Goal: Task Accomplishment & Management: Manage account settings

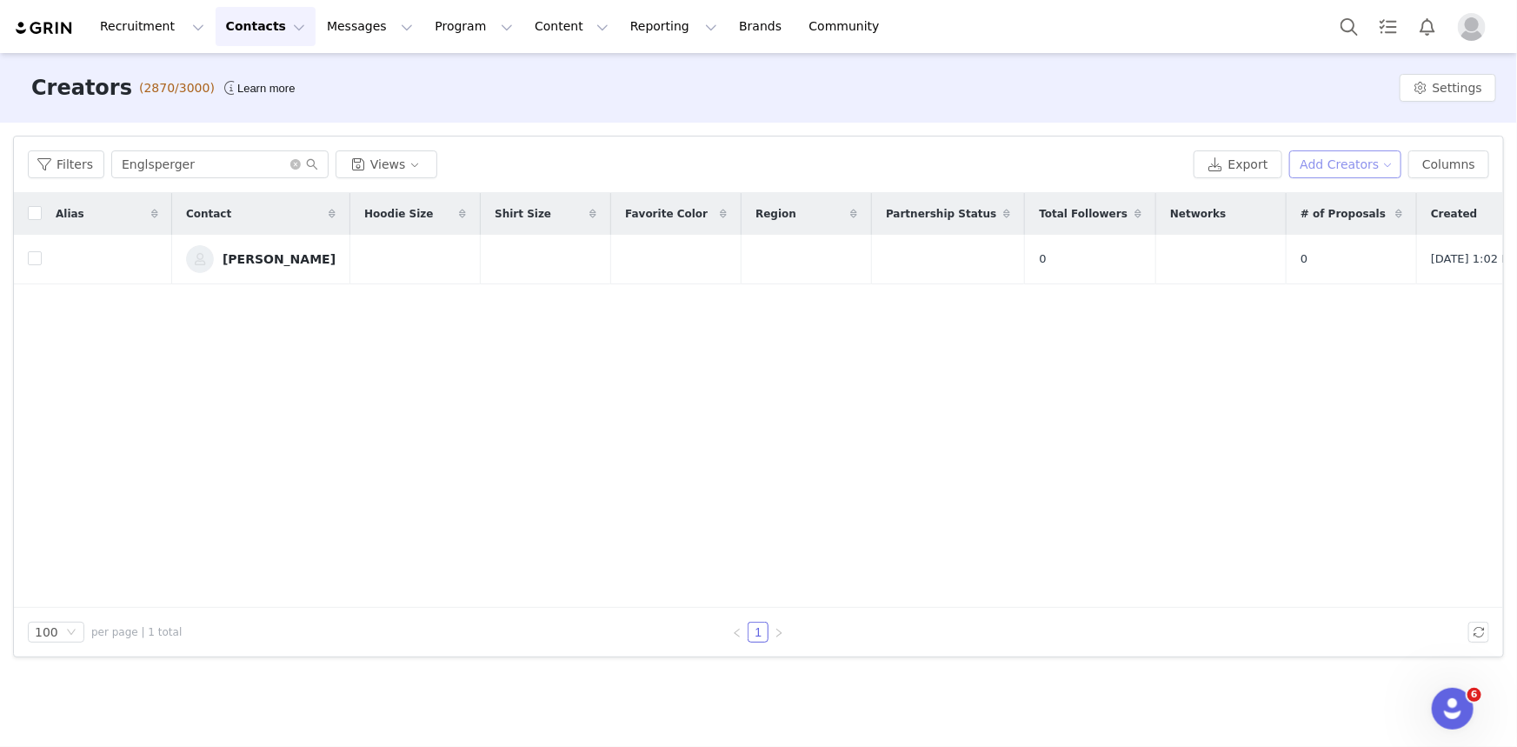
click at [1348, 165] on button "Add Creators" at bounding box center [1345, 164] width 113 height 28
click at [1309, 196] on div "Add a Creator" at bounding box center [1350, 198] width 116 height 19
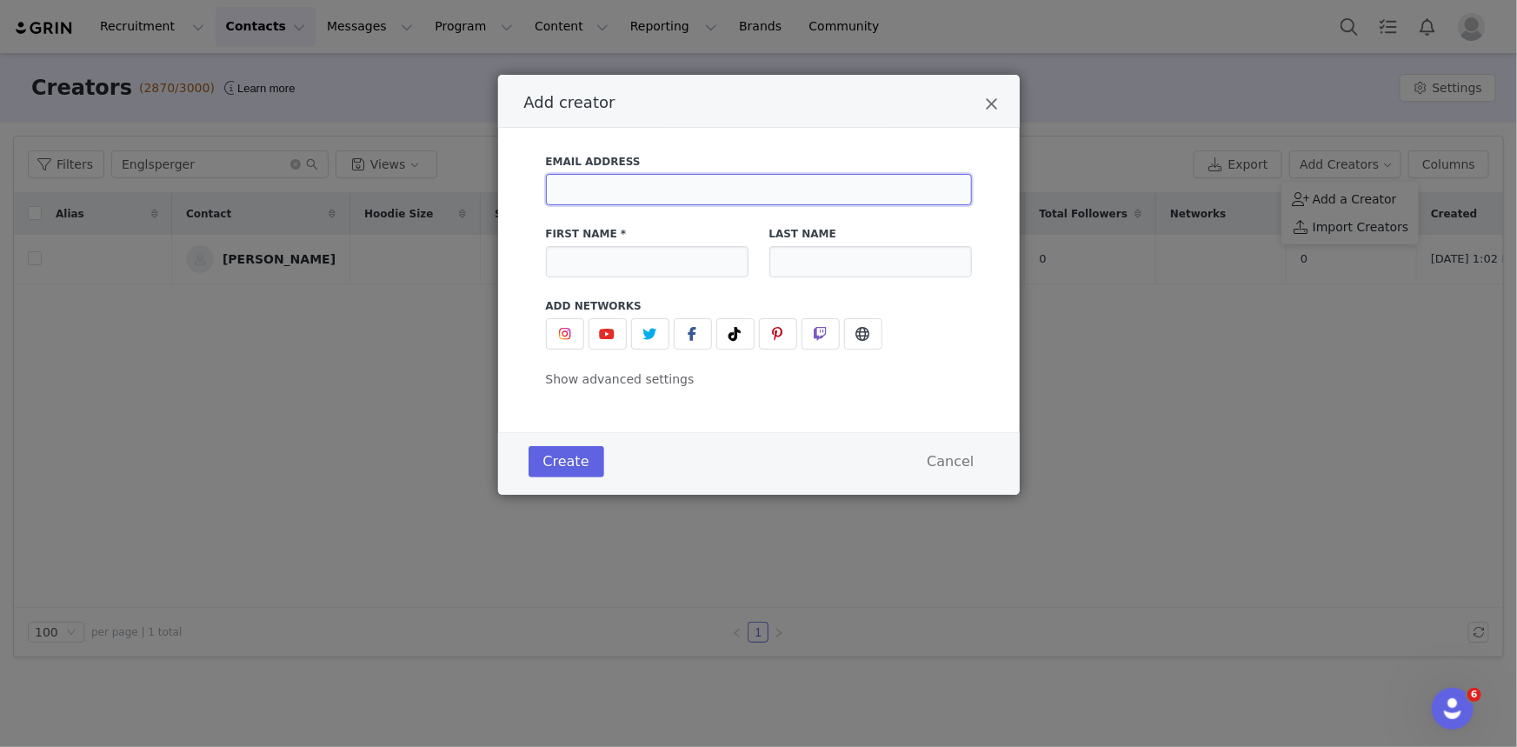
click at [731, 199] on input "Add creator" at bounding box center [759, 189] width 426 height 31
paste input "[DOMAIN_NAME][EMAIL_ADDRESS][DOMAIN_NAME]"
type input "[DOMAIN_NAME][EMAIL_ADDRESS][DOMAIN_NAME]"
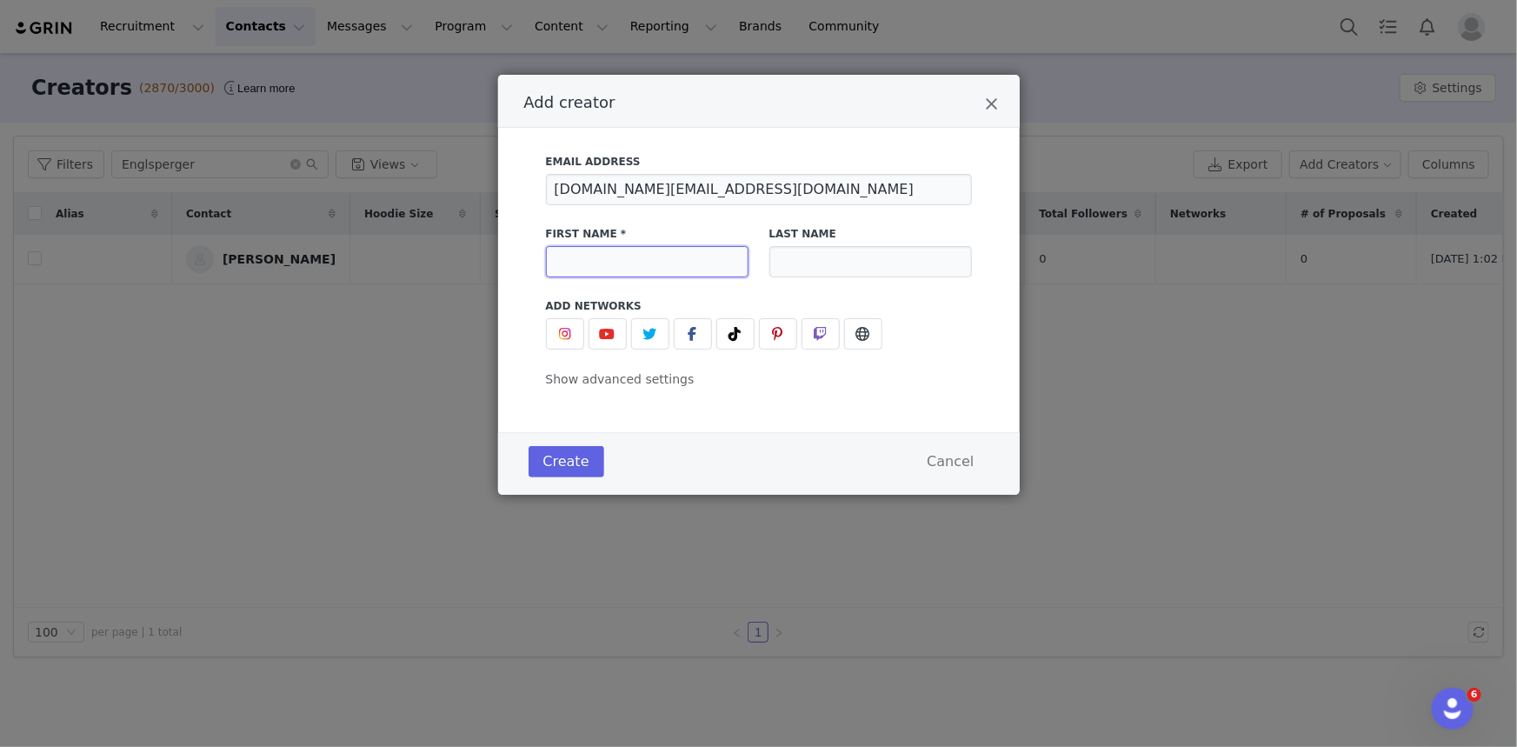
click at [593, 259] on input "Add creator" at bounding box center [647, 261] width 203 height 31
paste input "Eiad"
type input "Eiad"
click at [822, 255] on input "Add creator" at bounding box center [870, 261] width 203 height 31
paste input "[PERSON_NAME]"
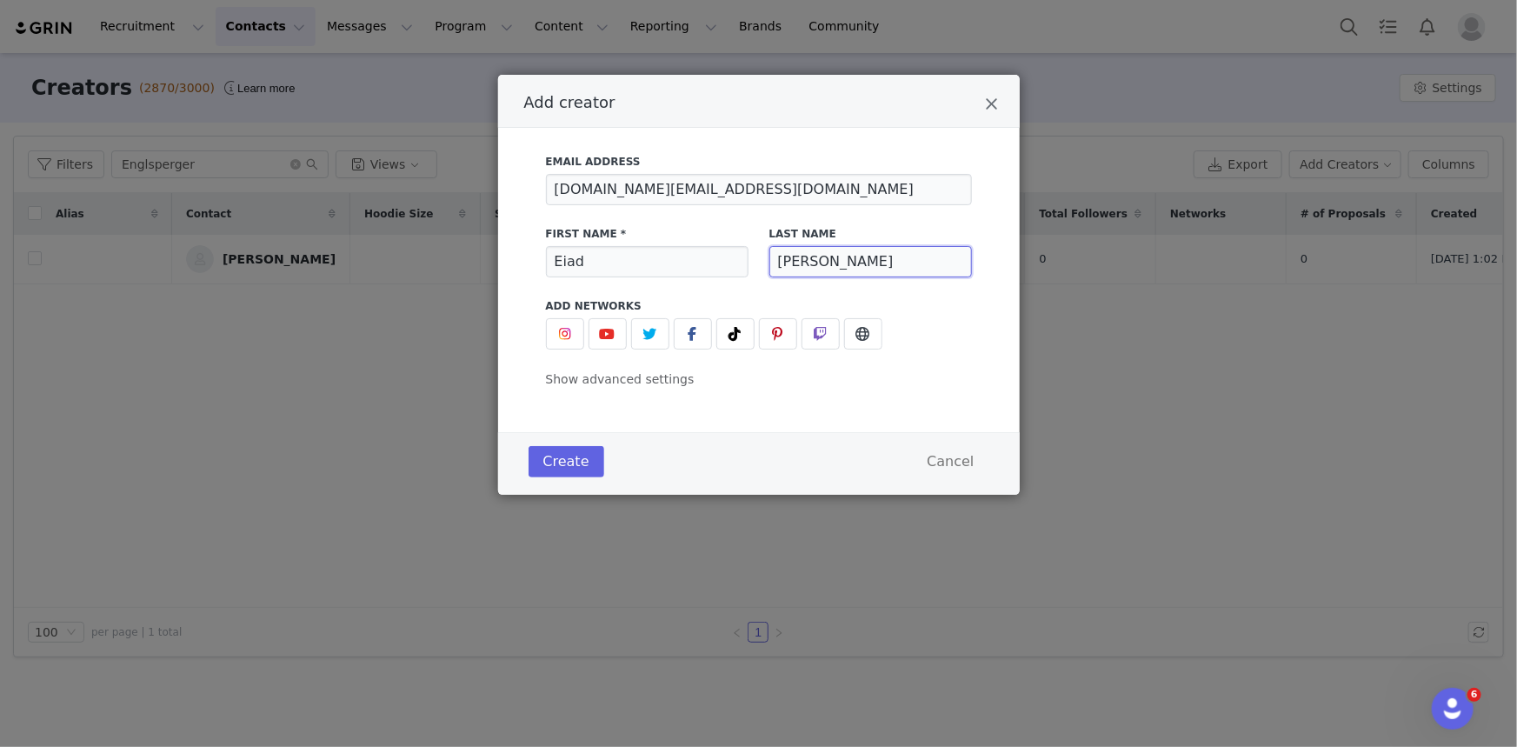
type input "[PERSON_NAME]"
click at [548, 464] on button "Create" at bounding box center [566, 461] width 76 height 31
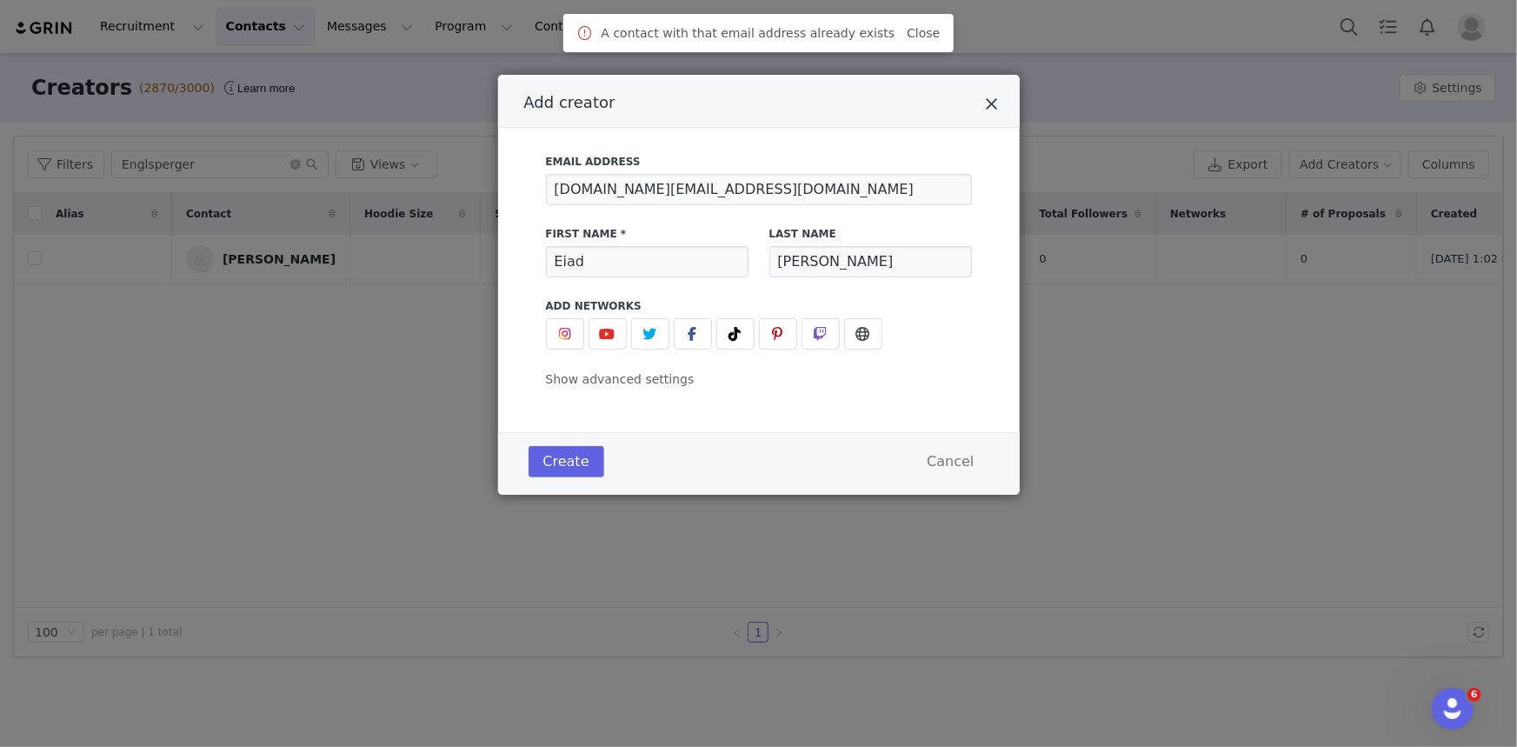
click at [998, 100] on icon "Close" at bounding box center [992, 104] width 13 height 17
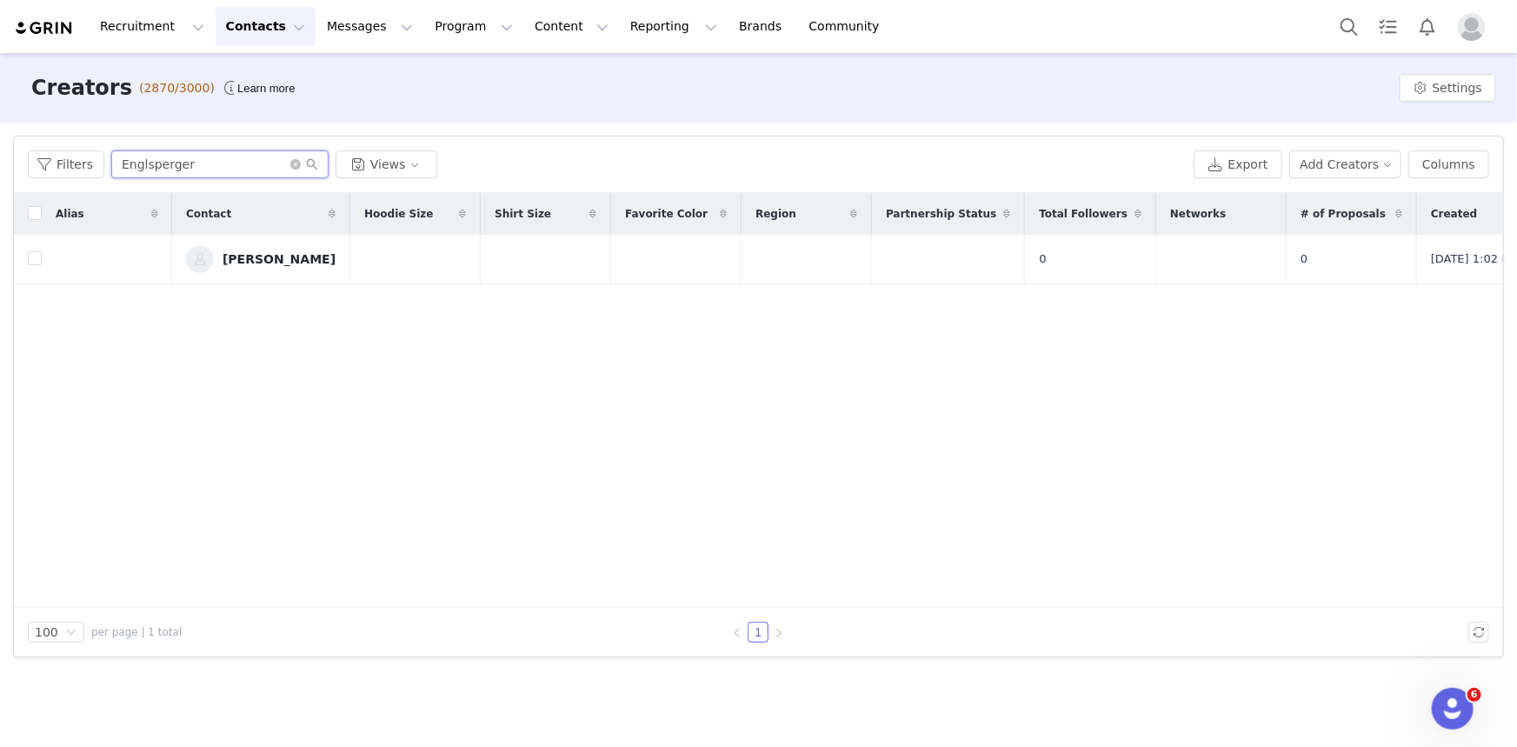
drag, startPoint x: 199, startPoint y: 174, endPoint x: 0, endPoint y: 142, distance: 201.6
click at [0, 142] on div "Filters Filter Logic And Or Archived Select Owner Select Contact Tag Select Rel…" at bounding box center [758, 397] width 1517 height 548
paste input "[PERSON_NAME]"
type input "[PERSON_NAME]"
click at [267, 266] on div "[PERSON_NAME]" at bounding box center [278, 259] width 113 height 14
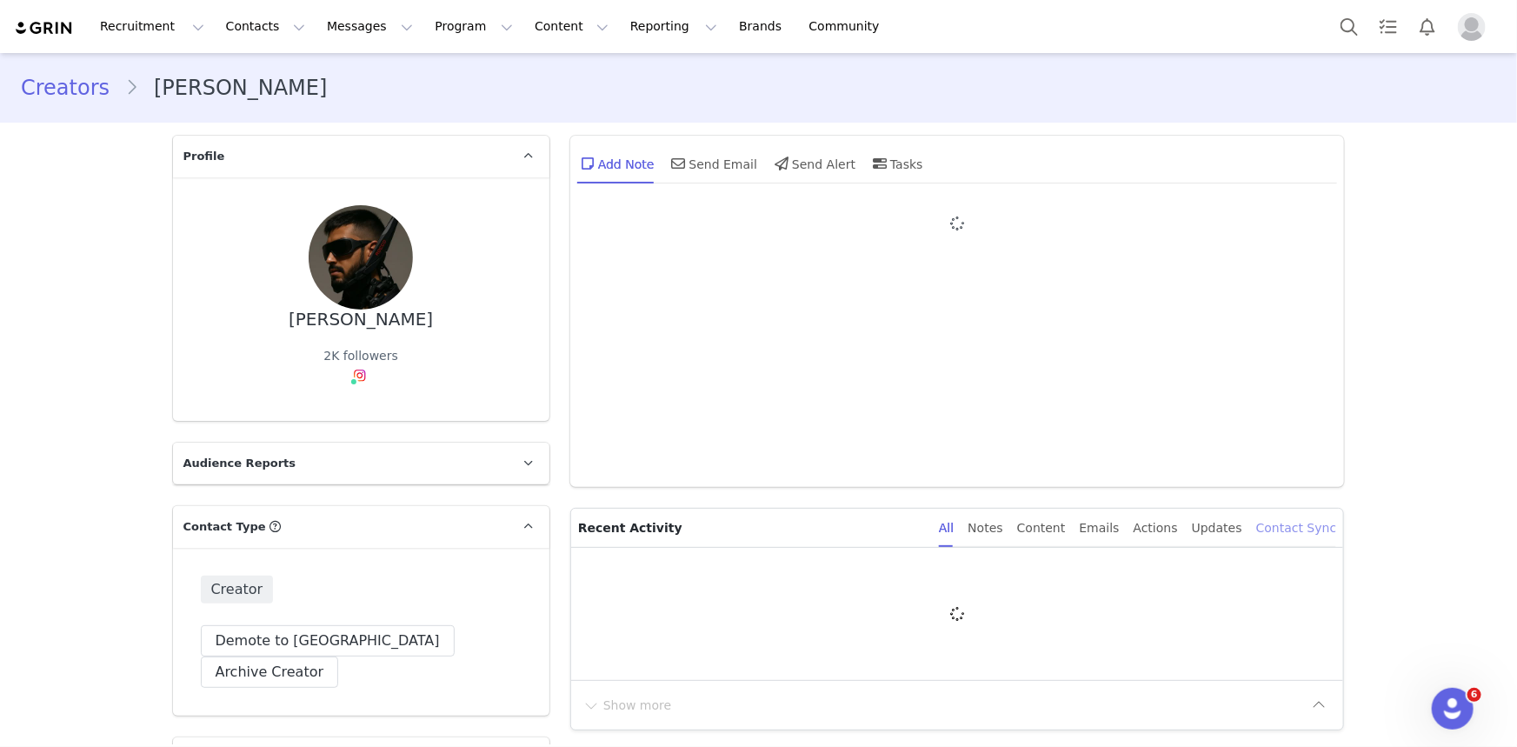
type input "+49 ([GEOGRAPHIC_DATA])"
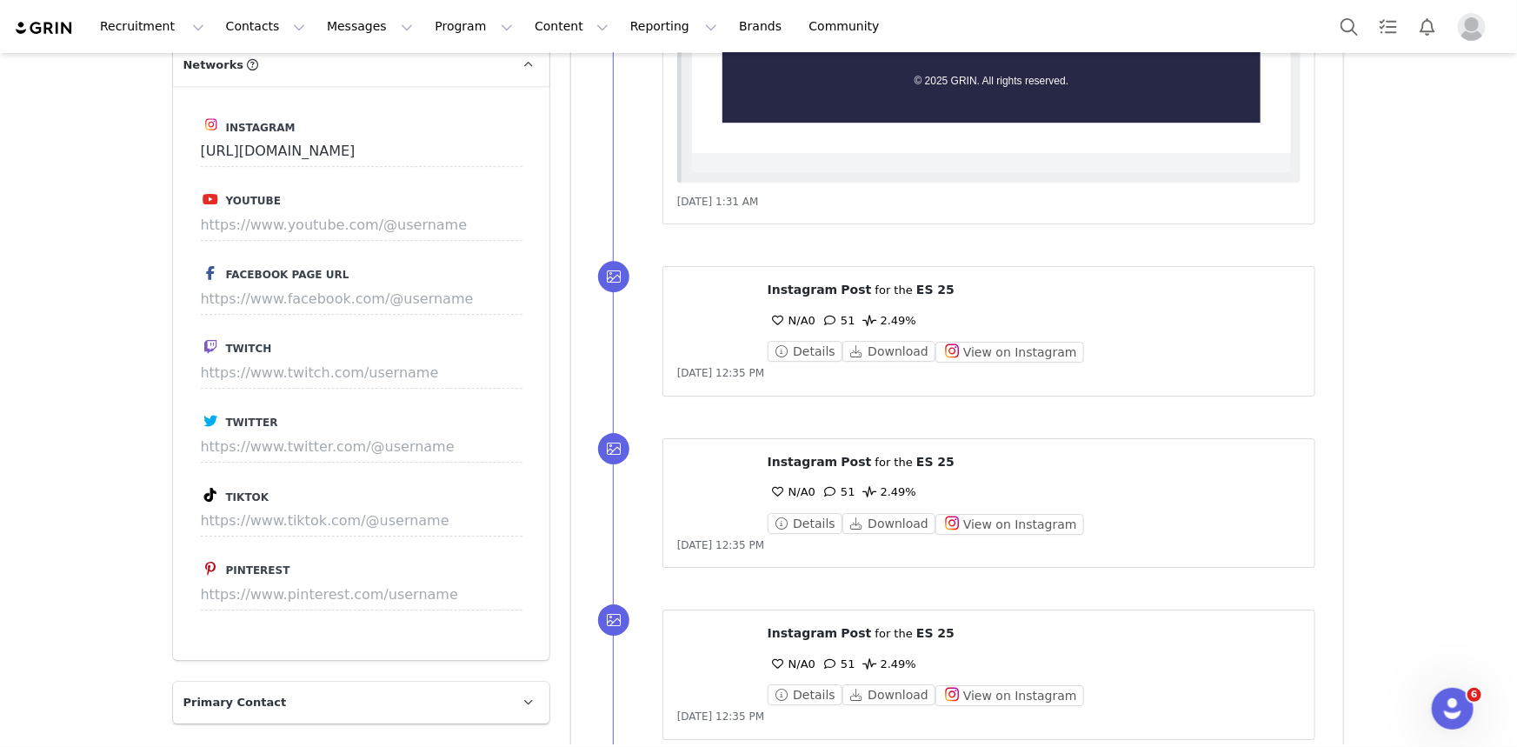
scroll to position [2449, 0]
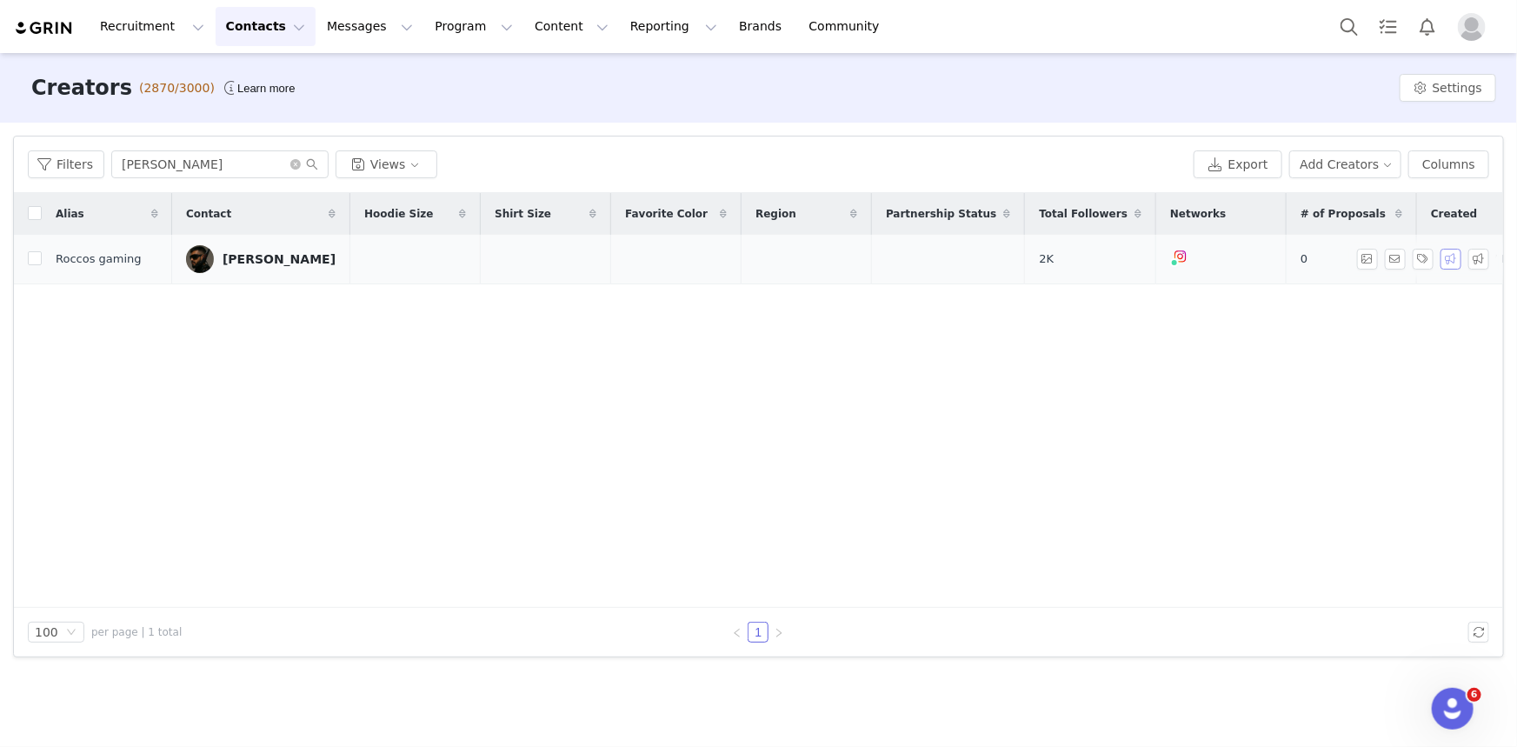
click at [1445, 267] on button "button" at bounding box center [1450, 259] width 21 height 21
click at [1337, 333] on div "Select Activation" at bounding box center [1314, 322] width 103 height 26
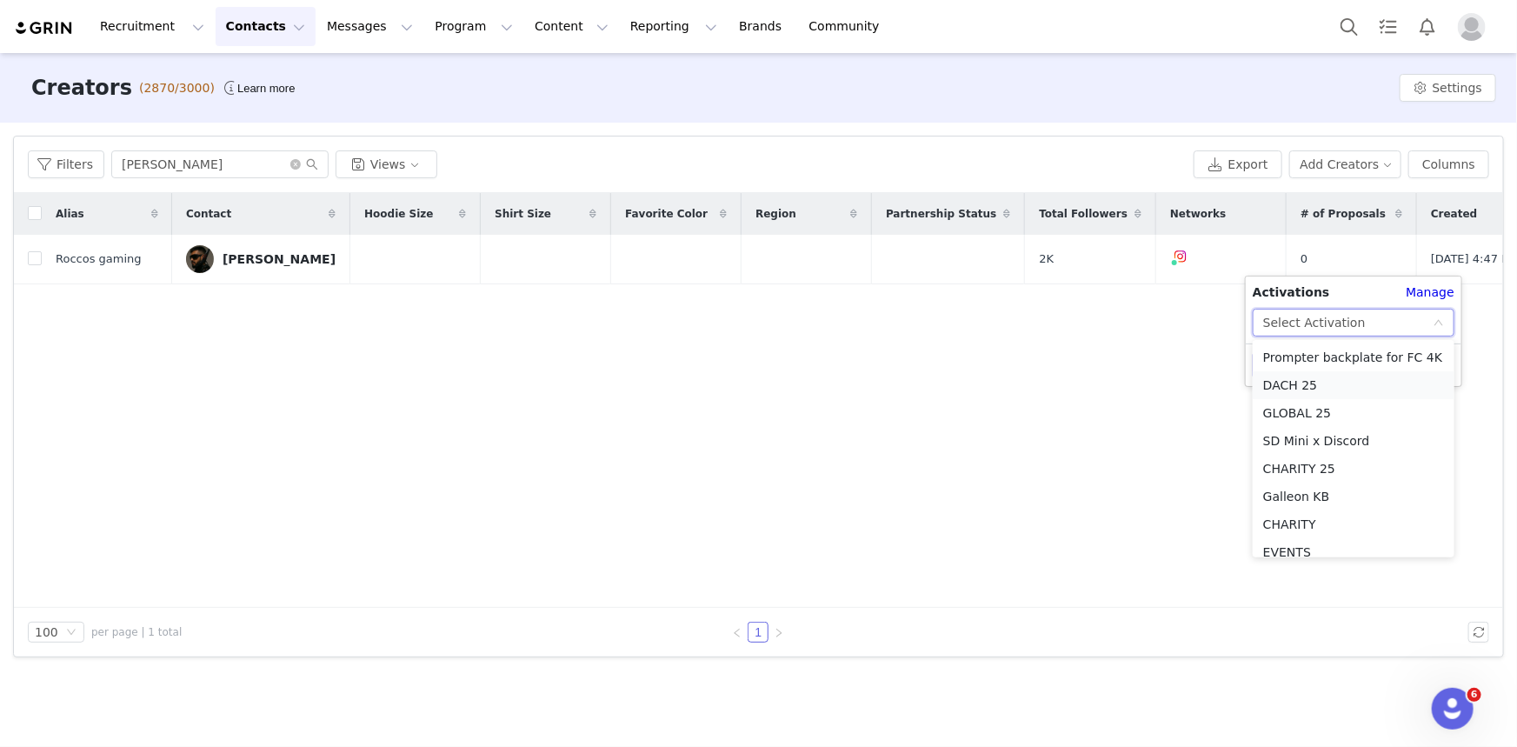
click at [1286, 389] on li "DACH 25" at bounding box center [1353, 385] width 202 height 28
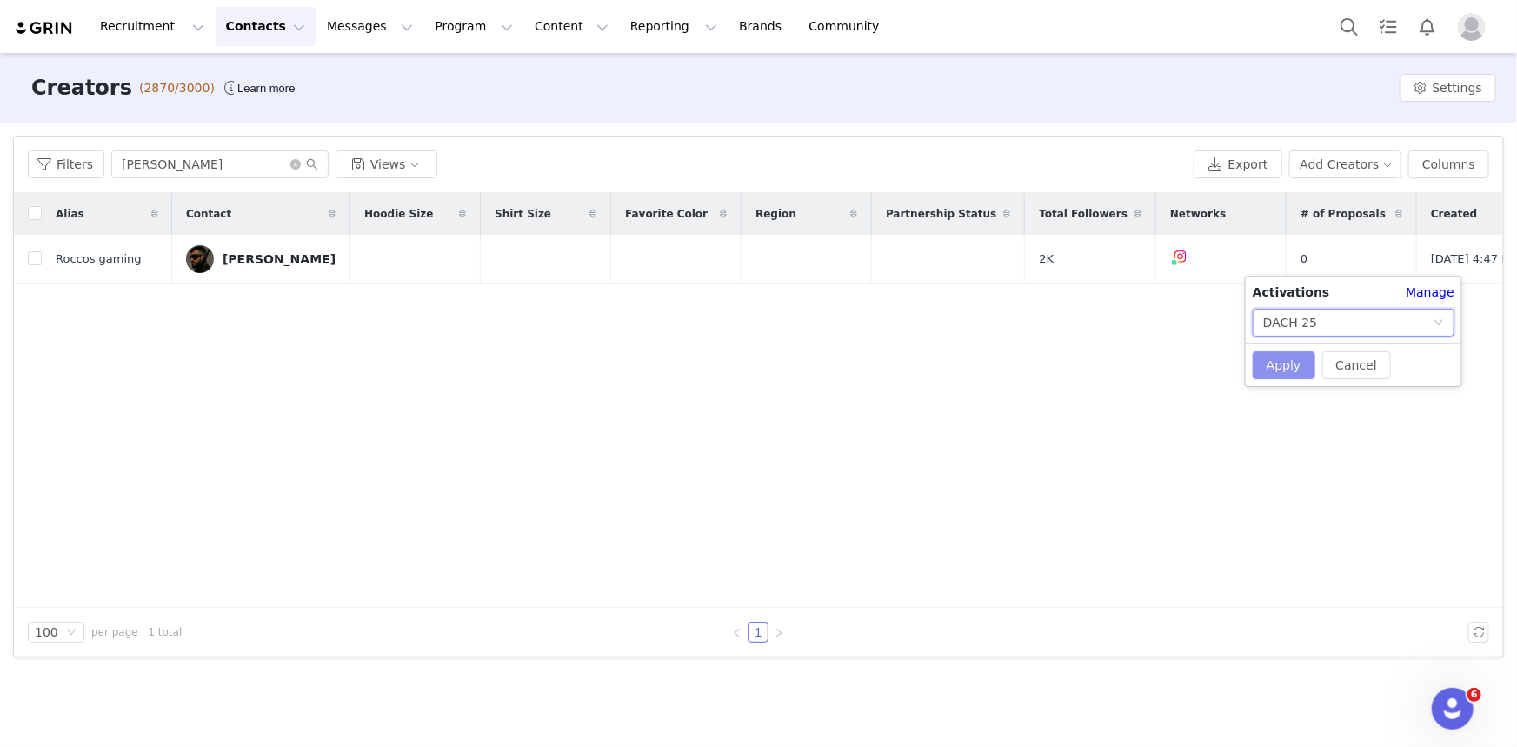
click at [1273, 375] on button "Apply" at bounding box center [1283, 365] width 63 height 28
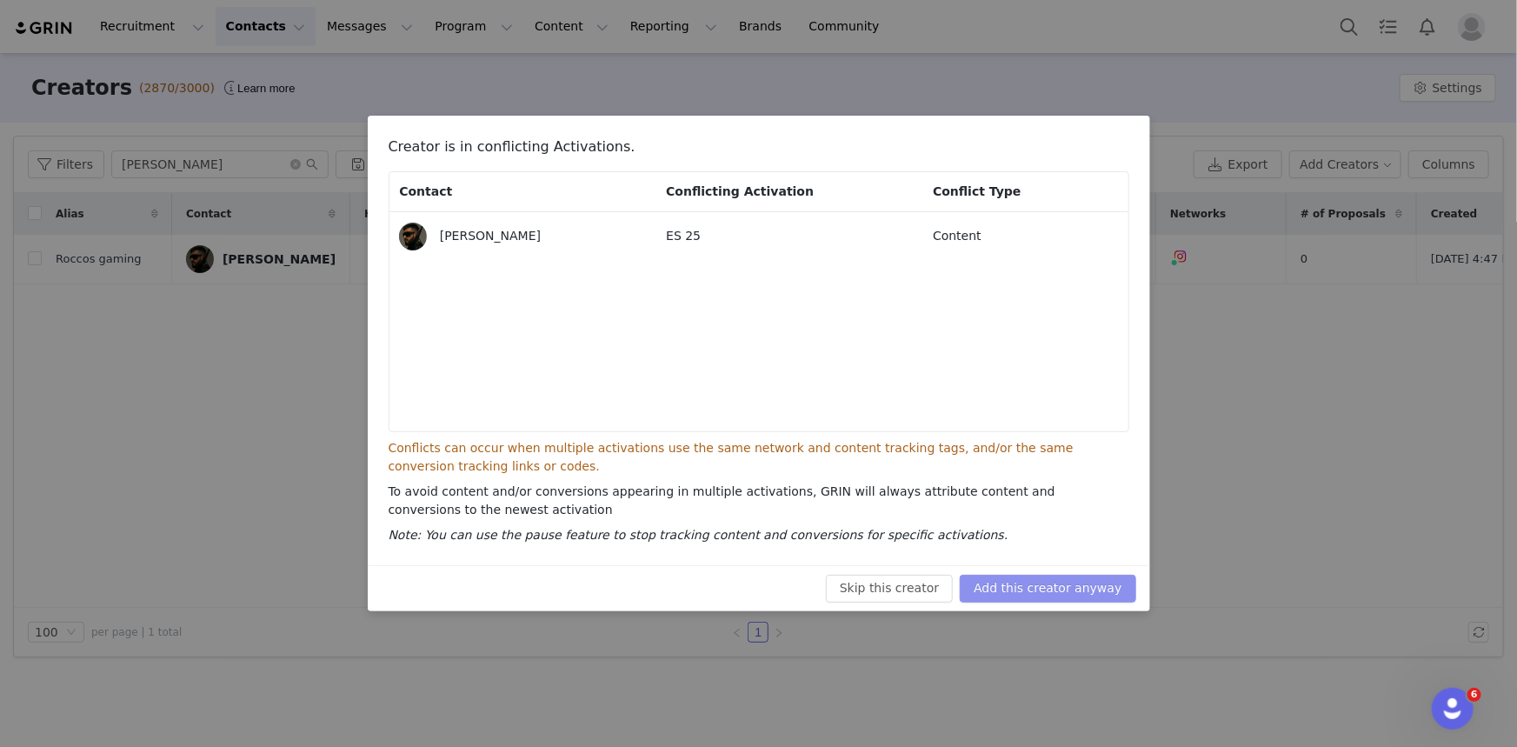
click at [1018, 599] on button "Add this creator anyway" at bounding box center [1048, 588] width 176 height 28
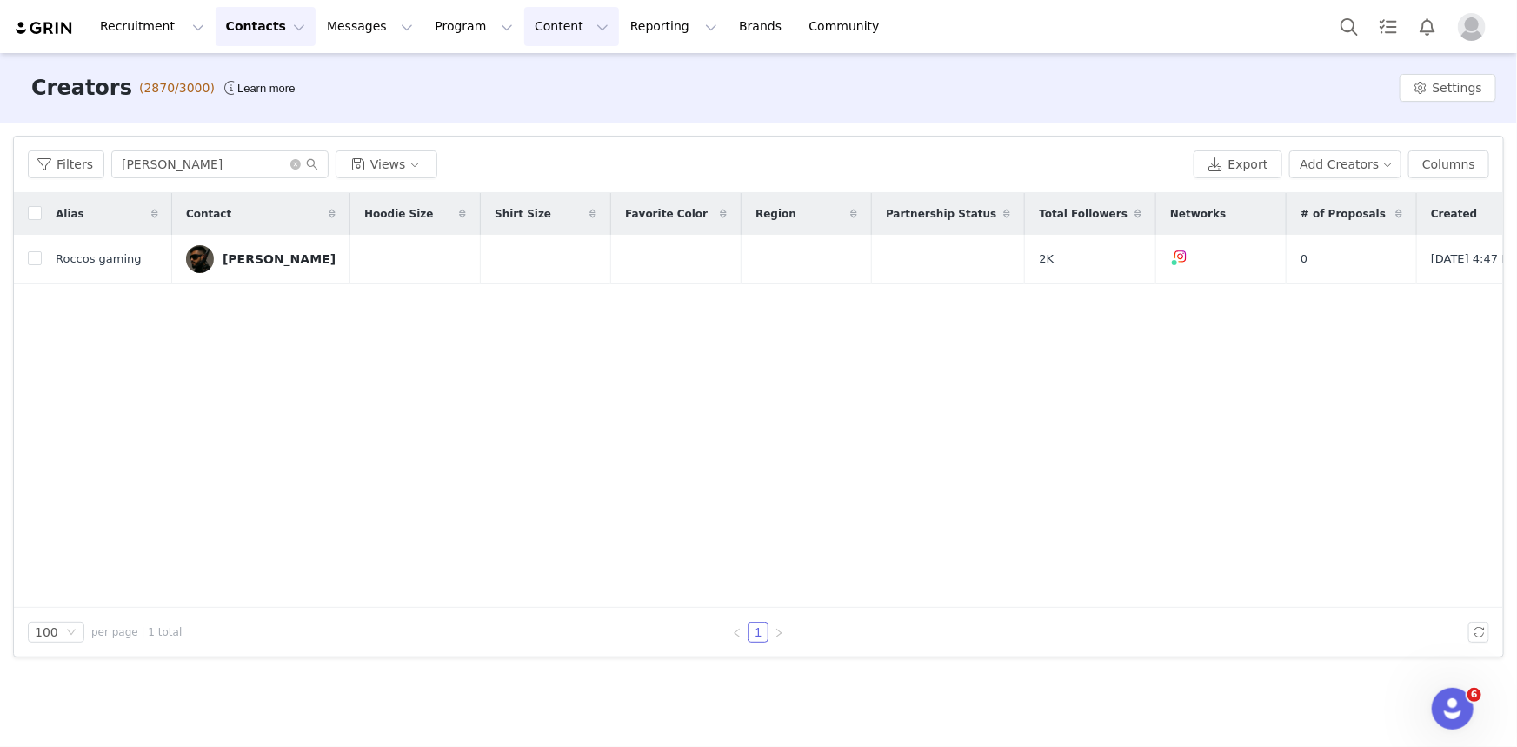
click at [524, 31] on button "Content Content" at bounding box center [571, 26] width 95 height 39
click at [620, 31] on button "Reporting Reporting" at bounding box center [674, 26] width 108 height 39
click at [524, 28] on button "Content Content" at bounding box center [571, 26] width 95 height 39
click at [442, 35] on button "Program Program" at bounding box center [473, 26] width 99 height 39
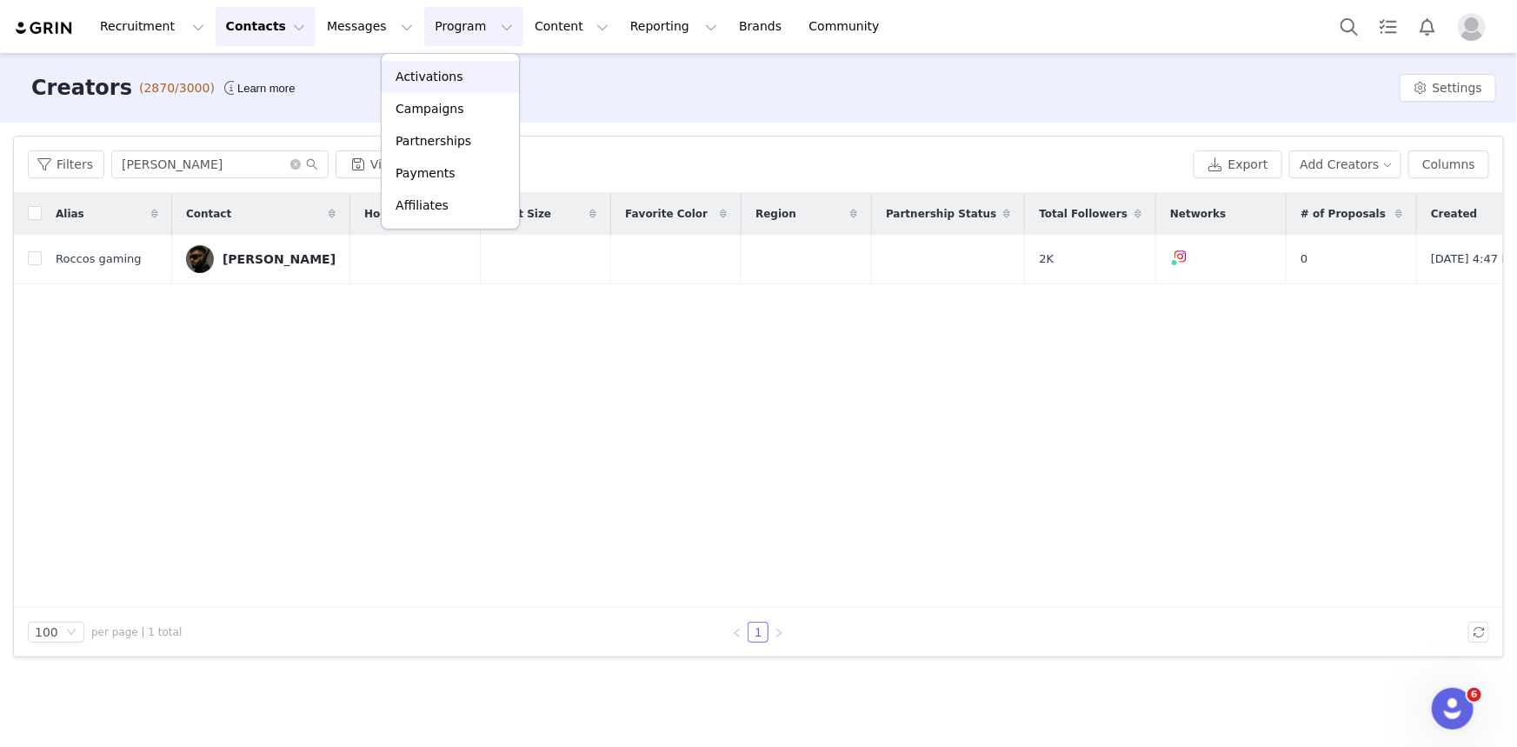
click at [428, 77] on p "Activations" at bounding box center [428, 77] width 67 height 18
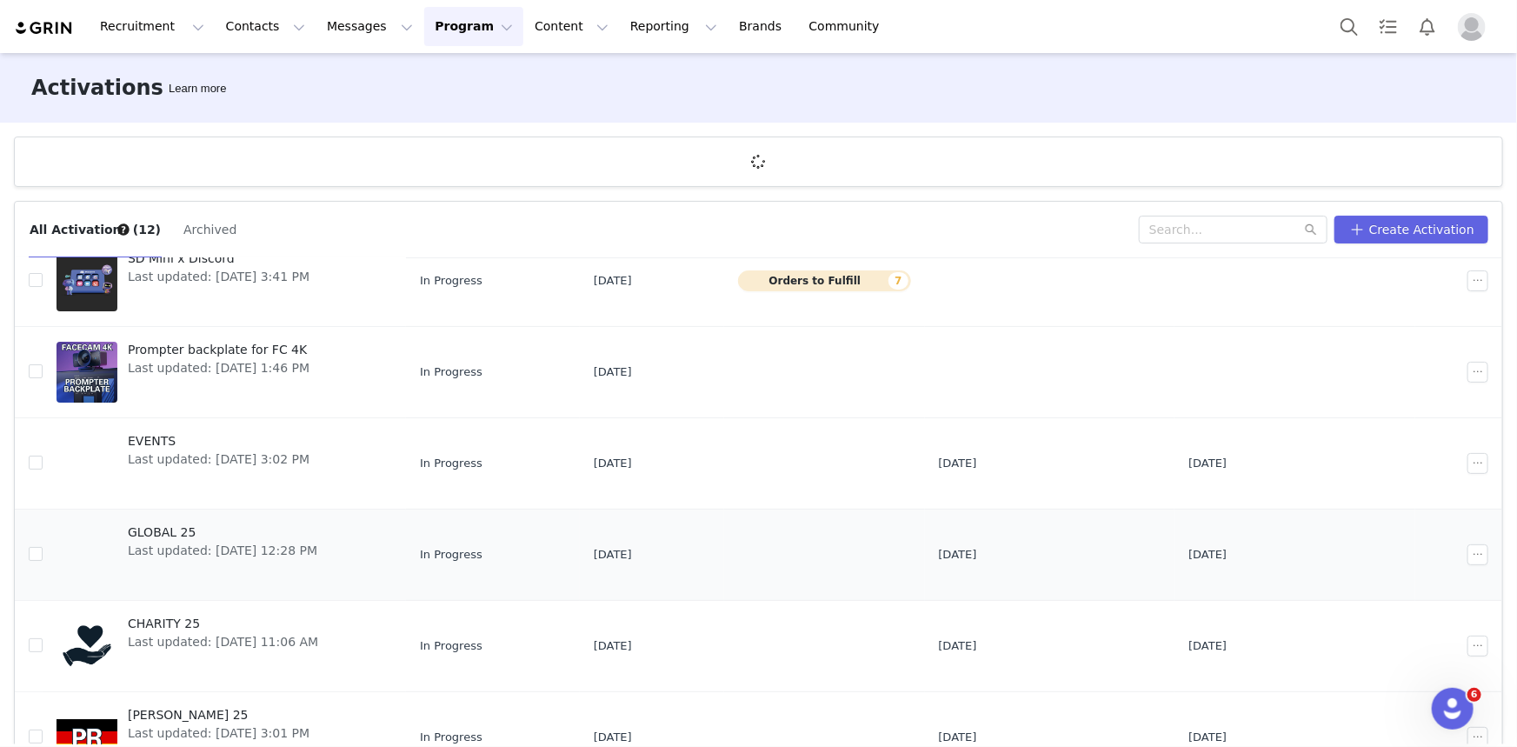
scroll to position [395, 0]
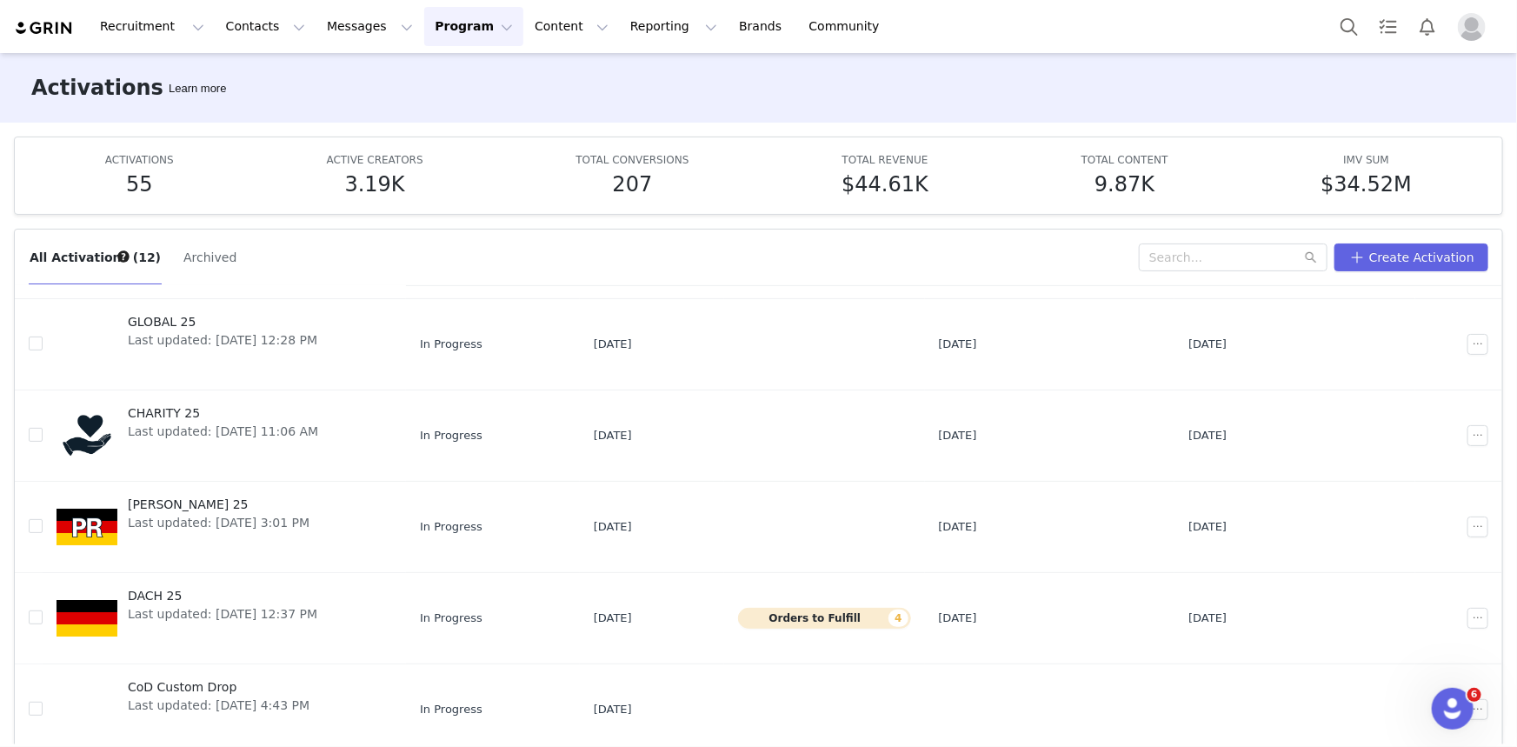
drag, startPoint x: 169, startPoint y: 606, endPoint x: 306, endPoint y: 3, distance: 617.6
click at [169, 606] on span "Last updated: [DATE] 12:37 PM" at bounding box center [222, 614] width 189 height 18
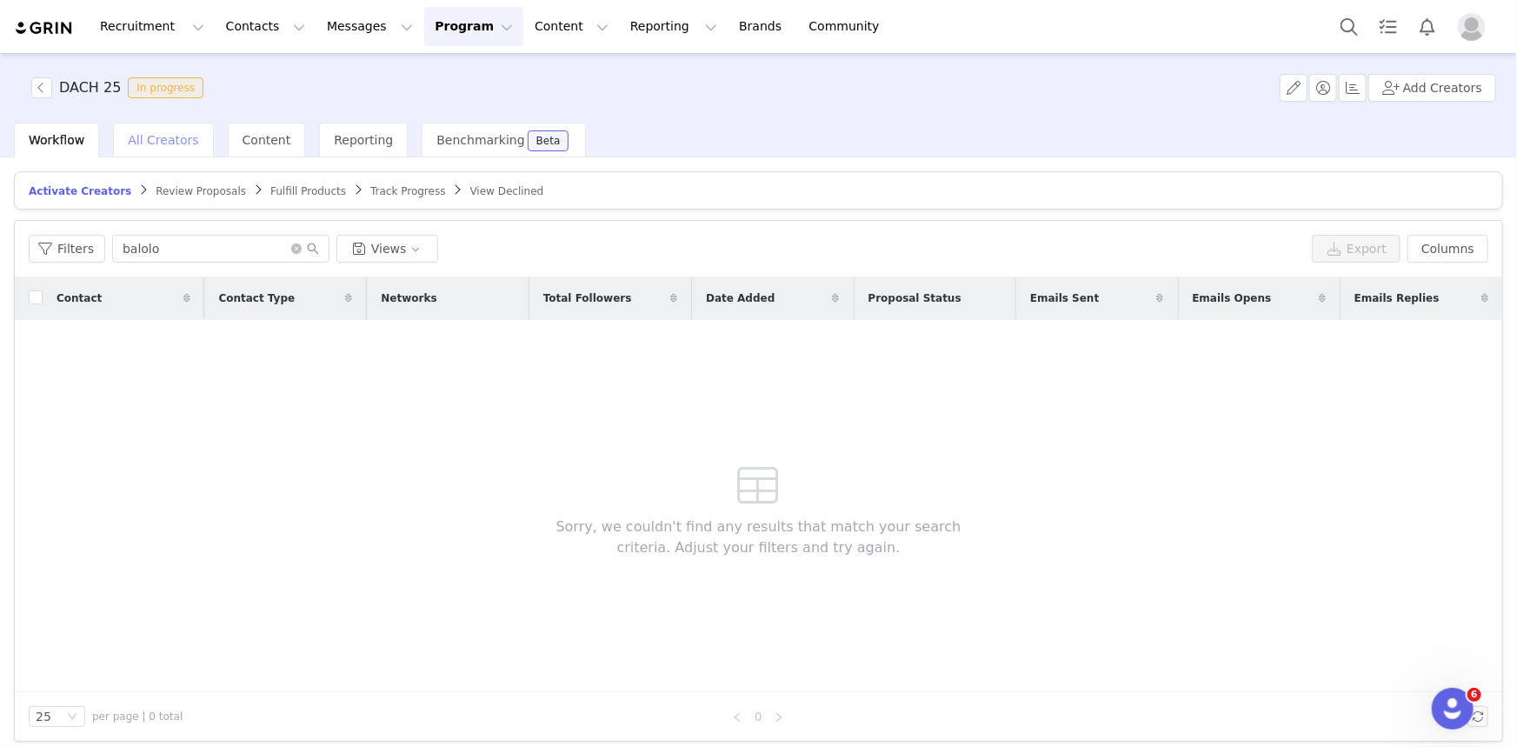
click at [151, 140] on span "All Creators" at bounding box center [163, 140] width 70 height 14
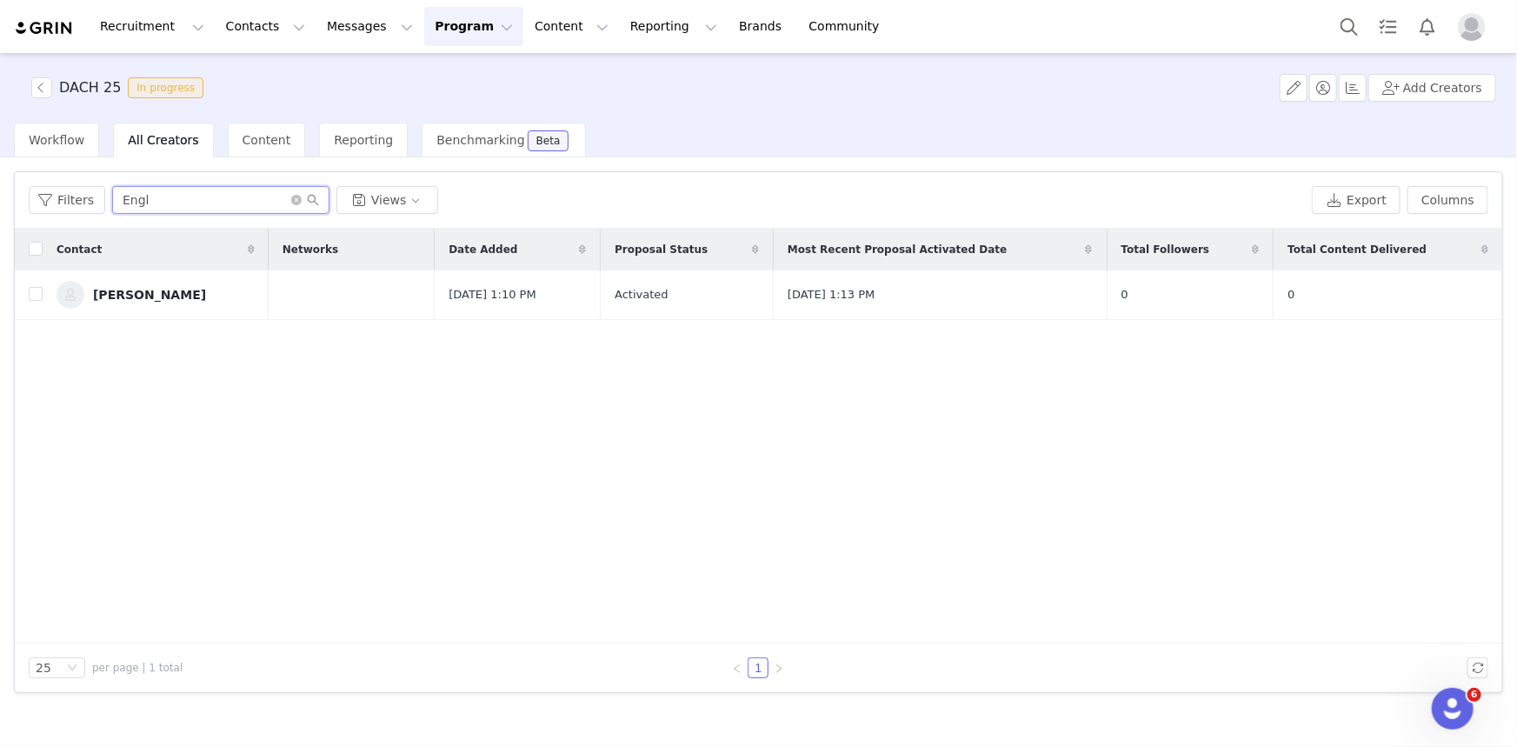
click at [148, 199] on input "Engl" at bounding box center [220, 200] width 217 height 28
type input "E"
paste input "[PERSON_NAME]"
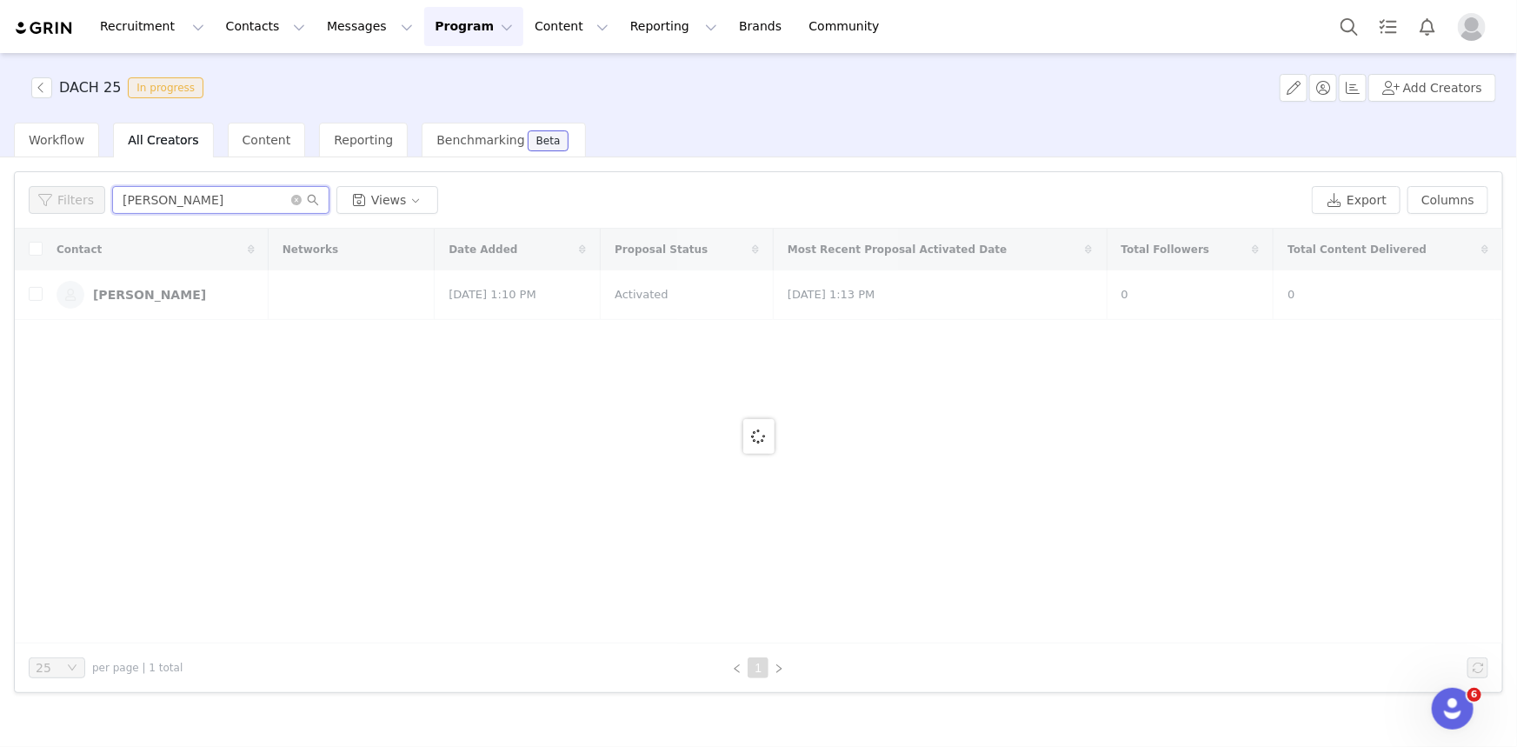
type input "[PERSON_NAME]"
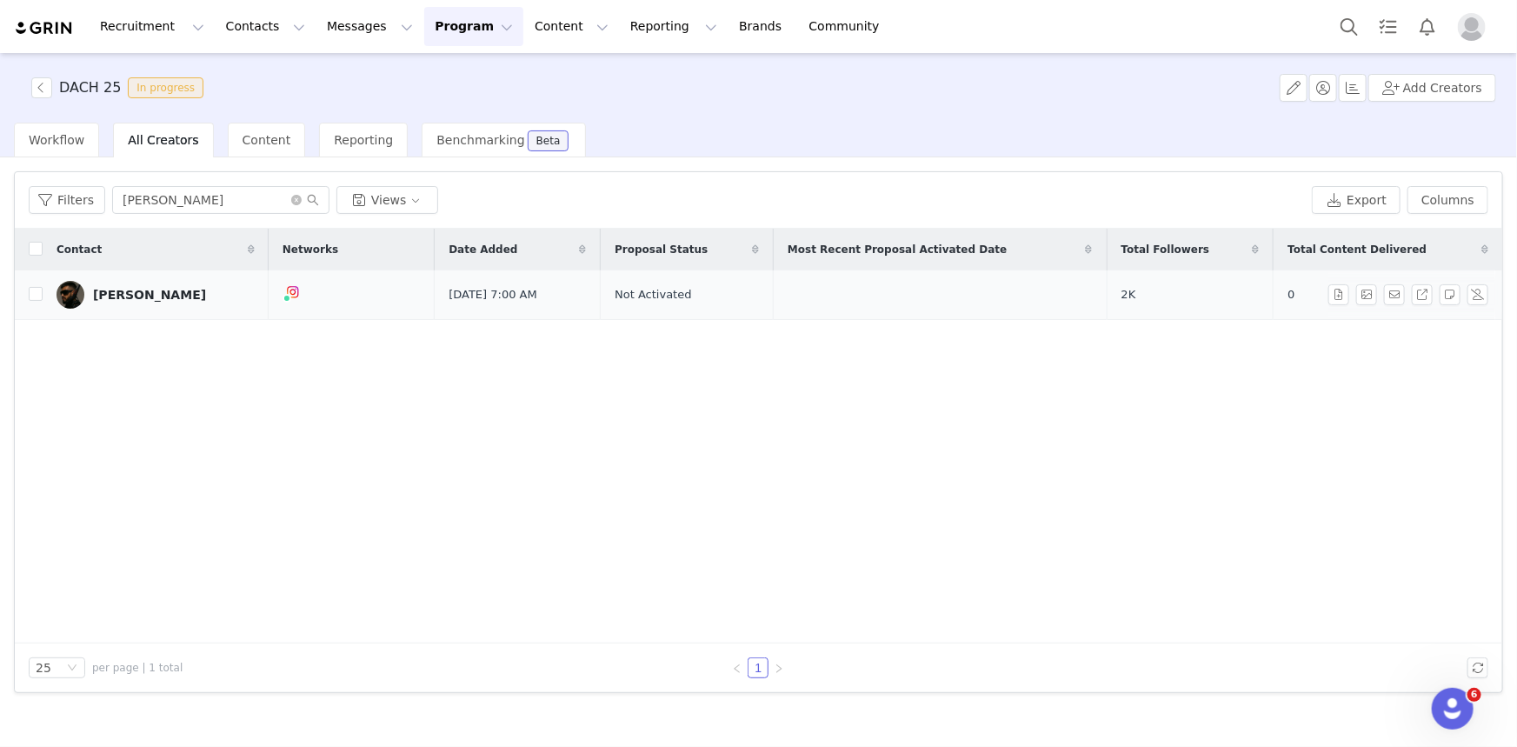
click at [136, 306] on link "[PERSON_NAME]" at bounding box center [155, 295] width 198 height 28
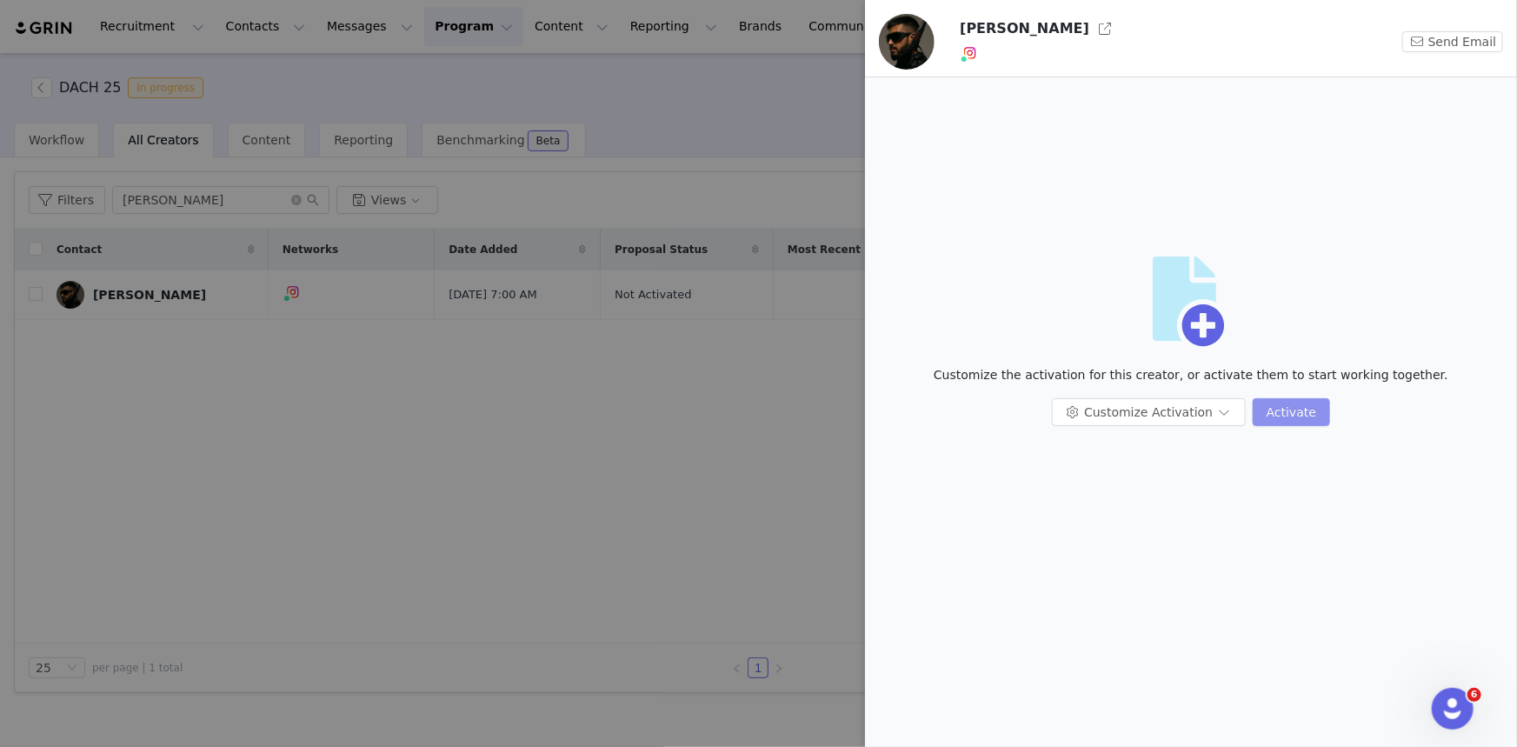
click at [1276, 403] on button "Activate" at bounding box center [1290, 412] width 77 height 28
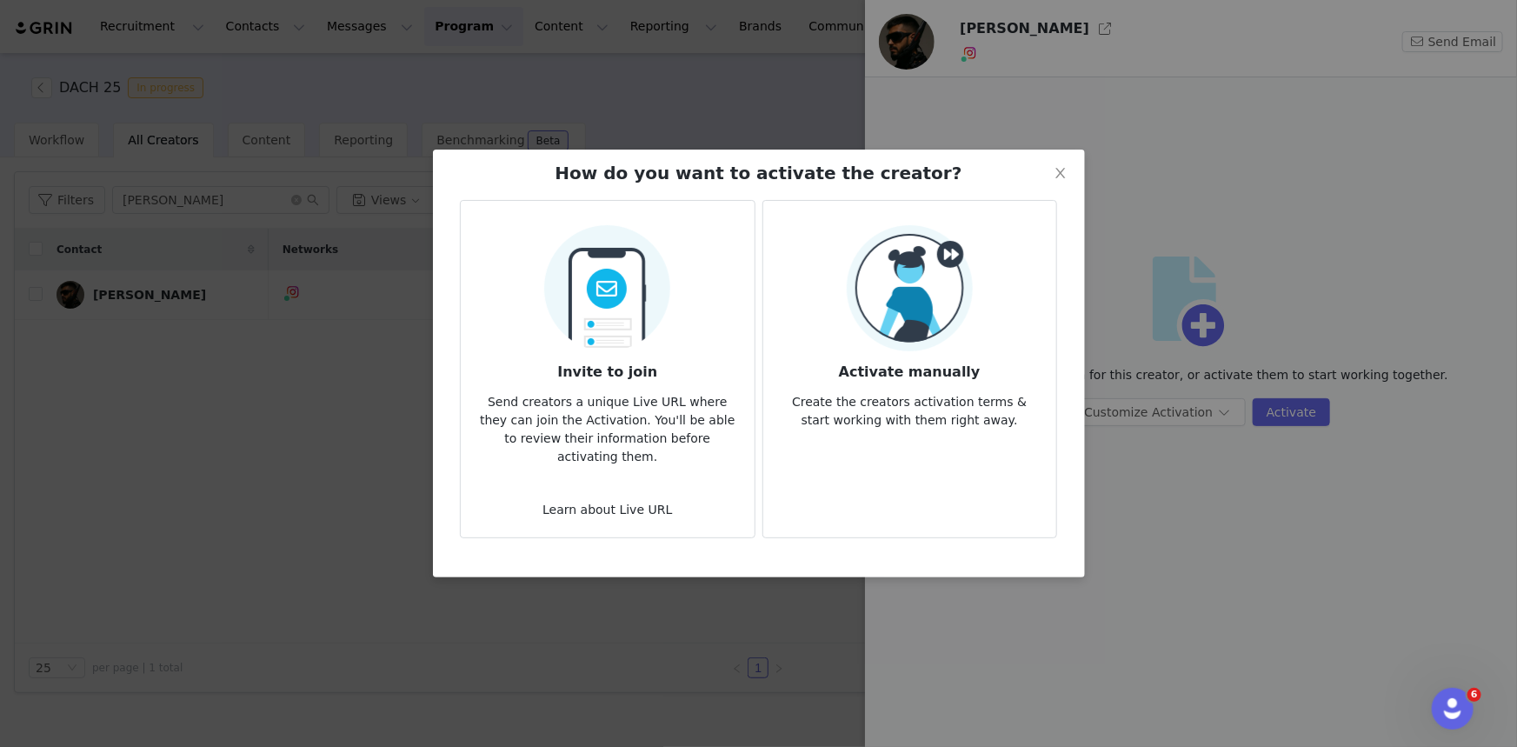
click at [899, 343] on img at bounding box center [910, 288] width 126 height 126
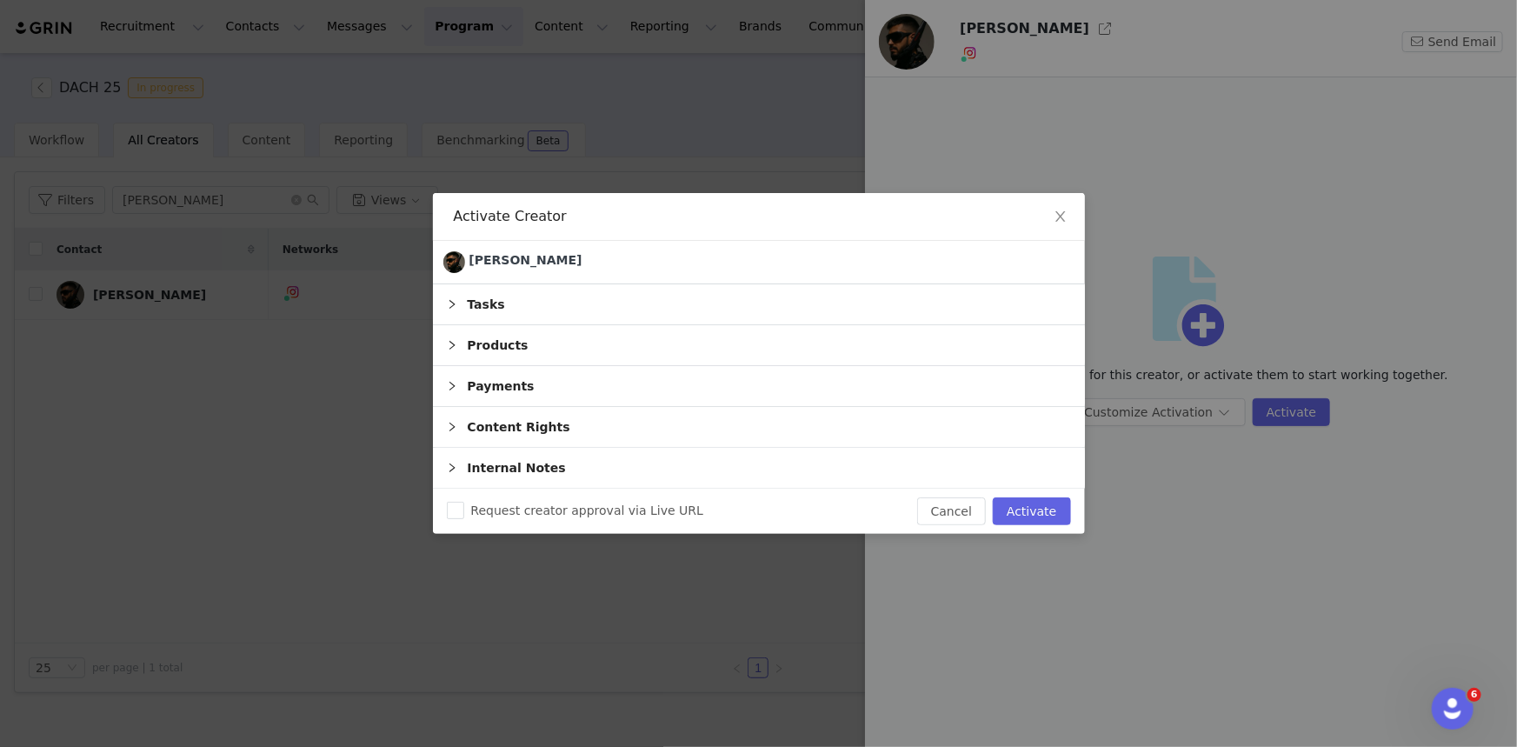
click at [475, 339] on div "Products" at bounding box center [759, 345] width 652 height 40
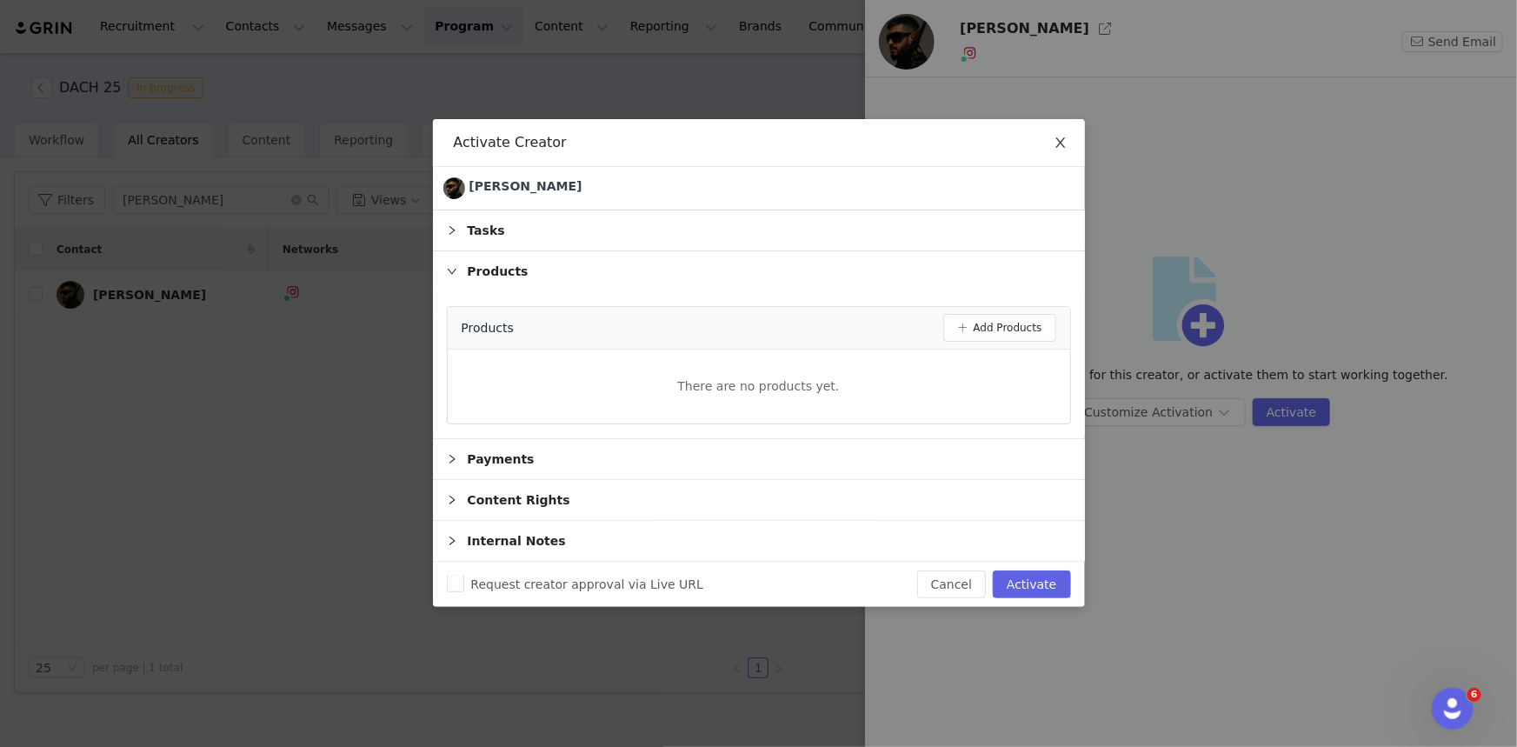
click at [1060, 139] on icon "icon: close" at bounding box center [1060, 143] width 14 height 14
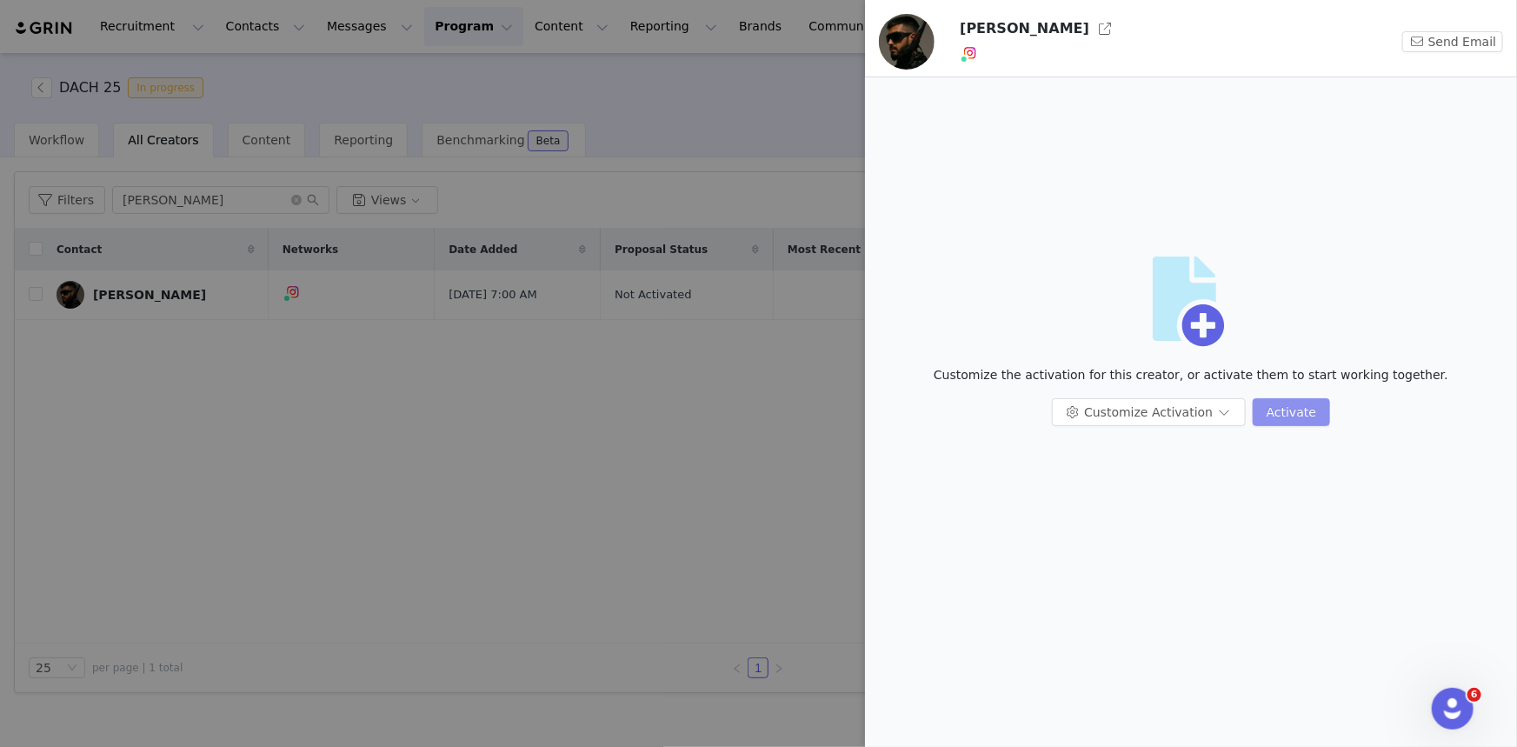
click at [1281, 408] on button "Activate" at bounding box center [1290, 412] width 77 height 28
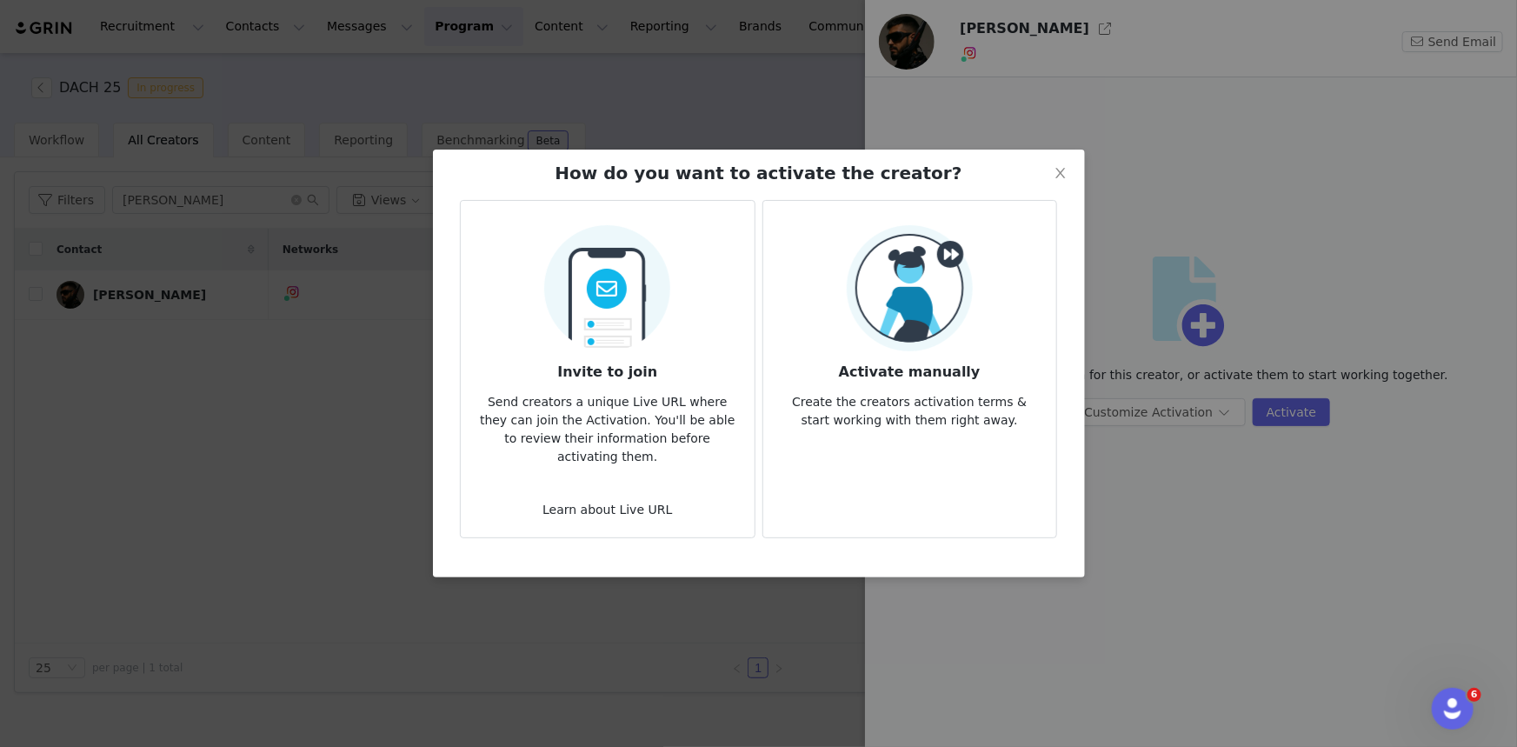
click at [924, 302] on img at bounding box center [910, 288] width 126 height 126
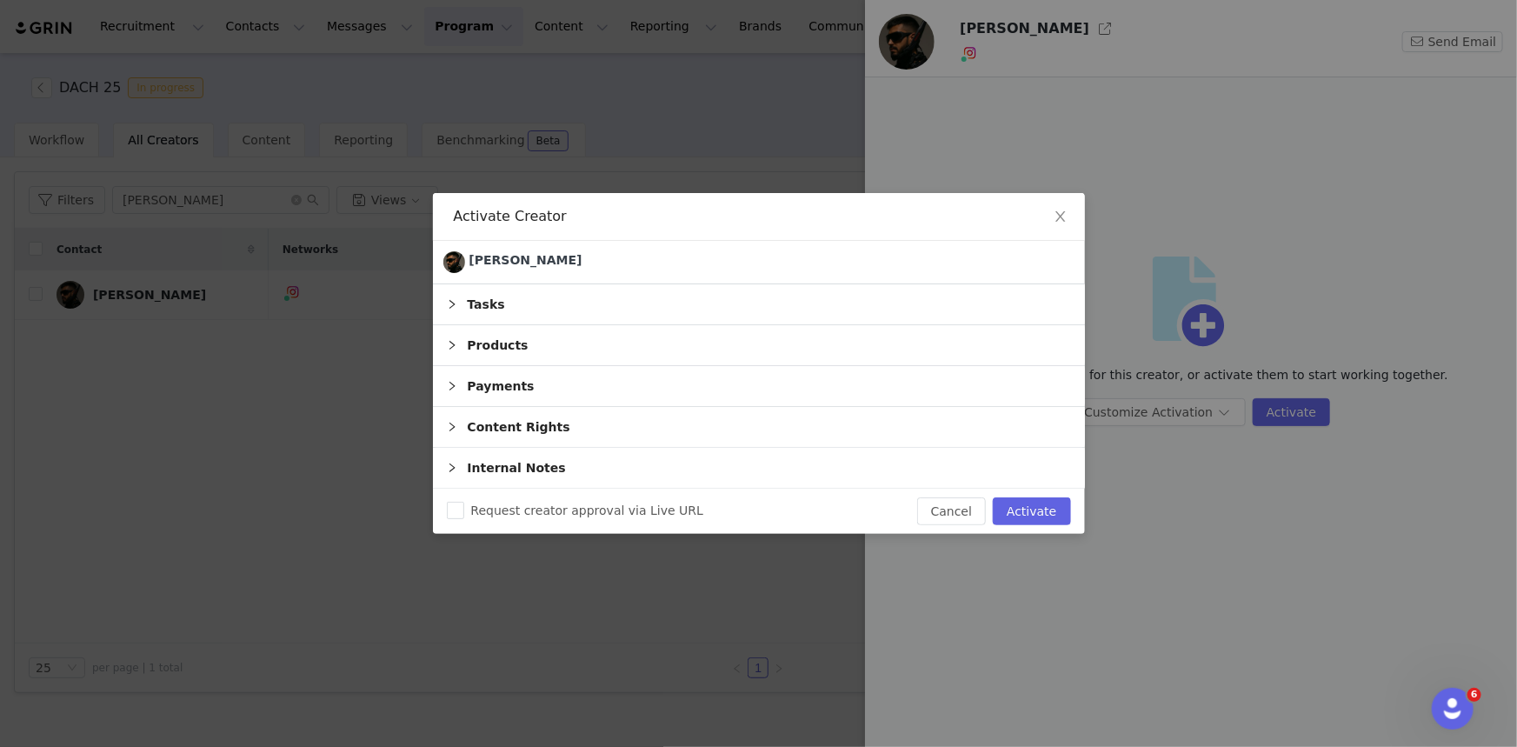
click at [475, 346] on div "Products" at bounding box center [759, 345] width 652 height 40
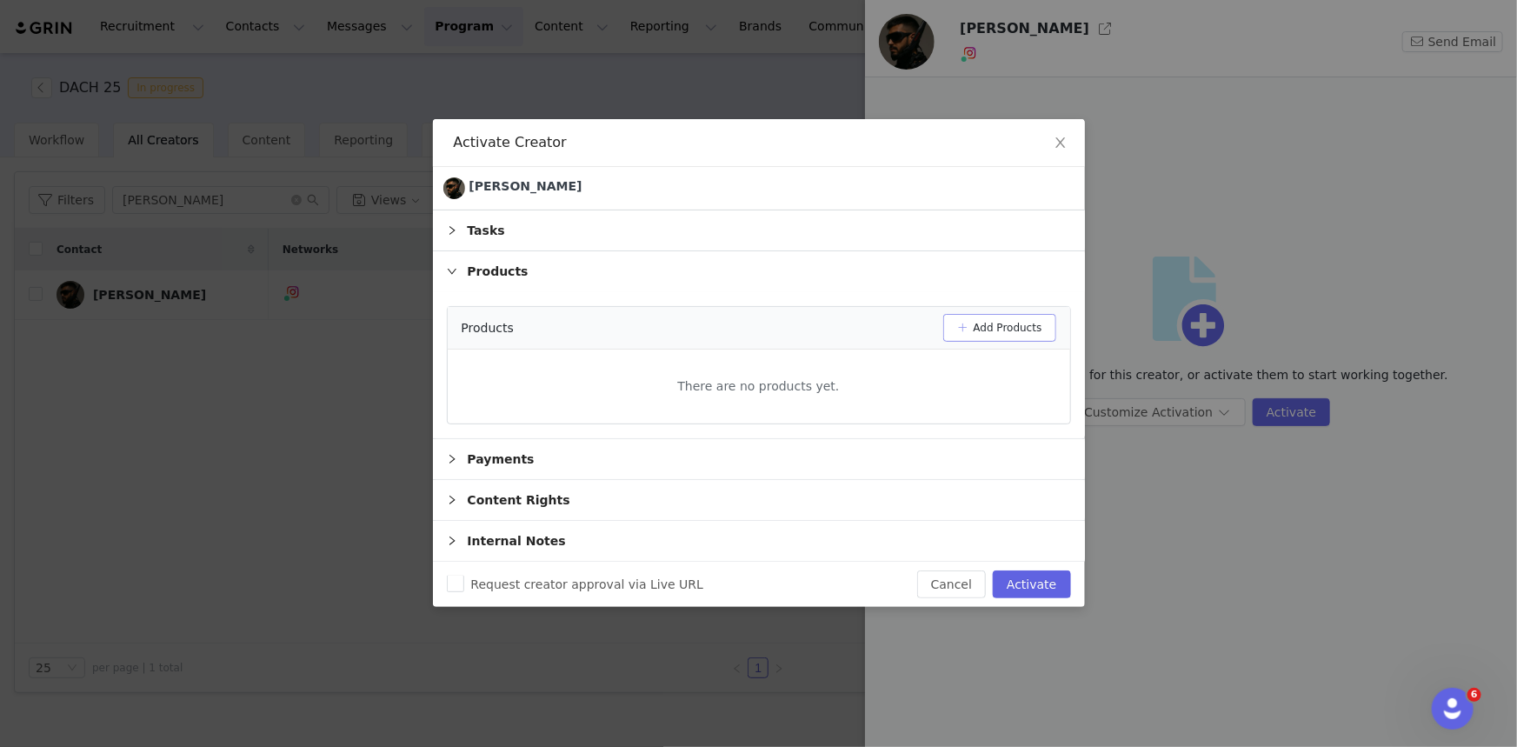
click at [1002, 335] on button "Add Products" at bounding box center [999, 328] width 113 height 28
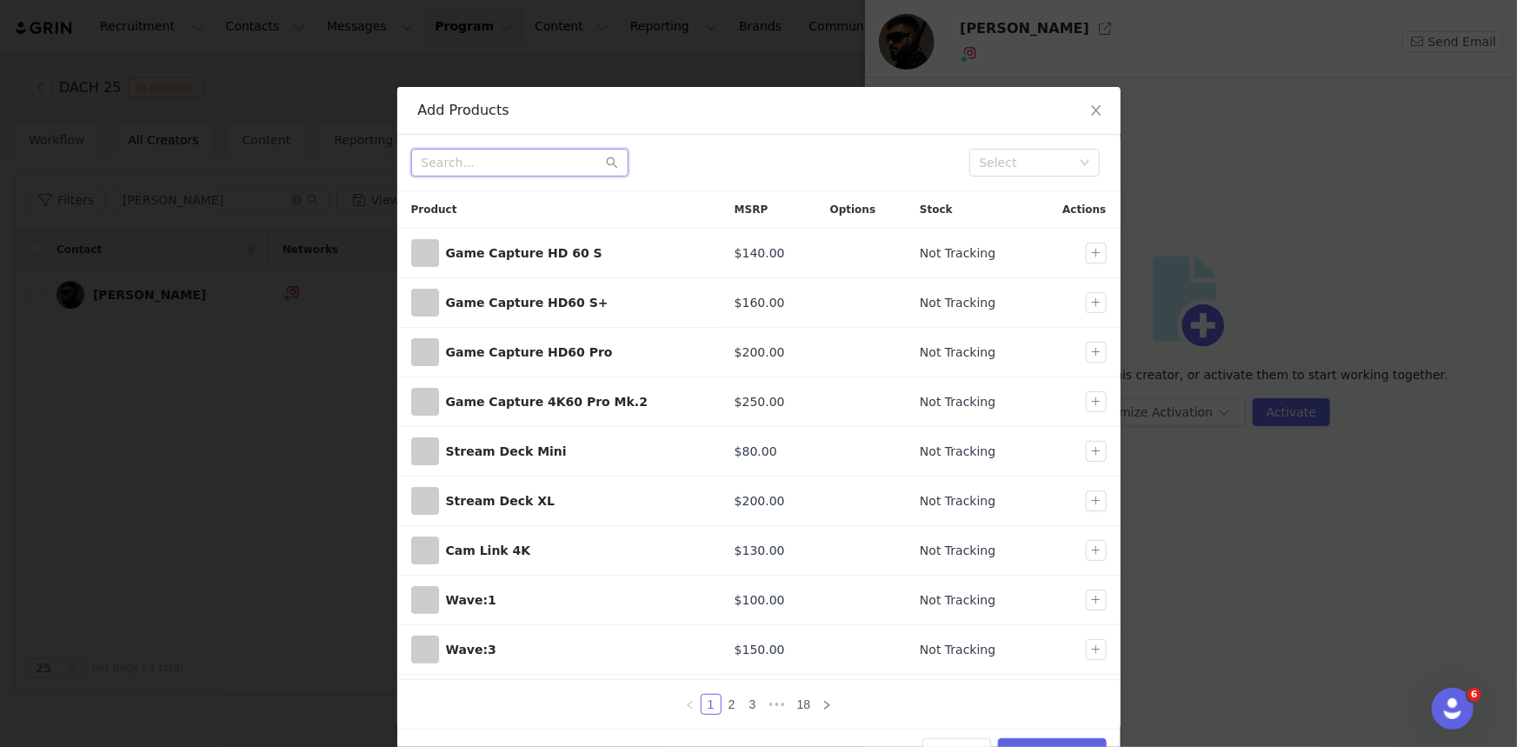
click at [464, 157] on input "text" at bounding box center [519, 163] width 217 height 28
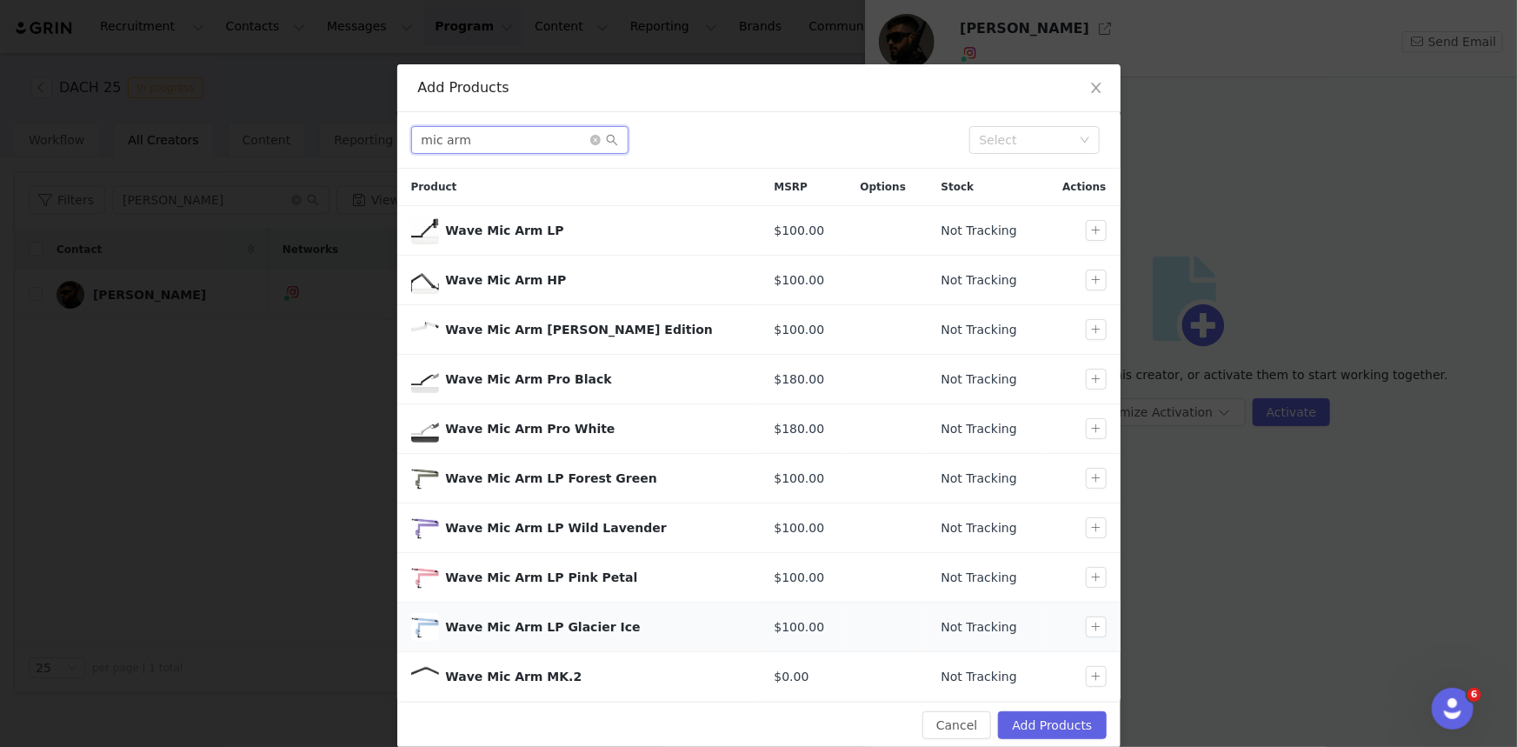
scroll to position [43, 0]
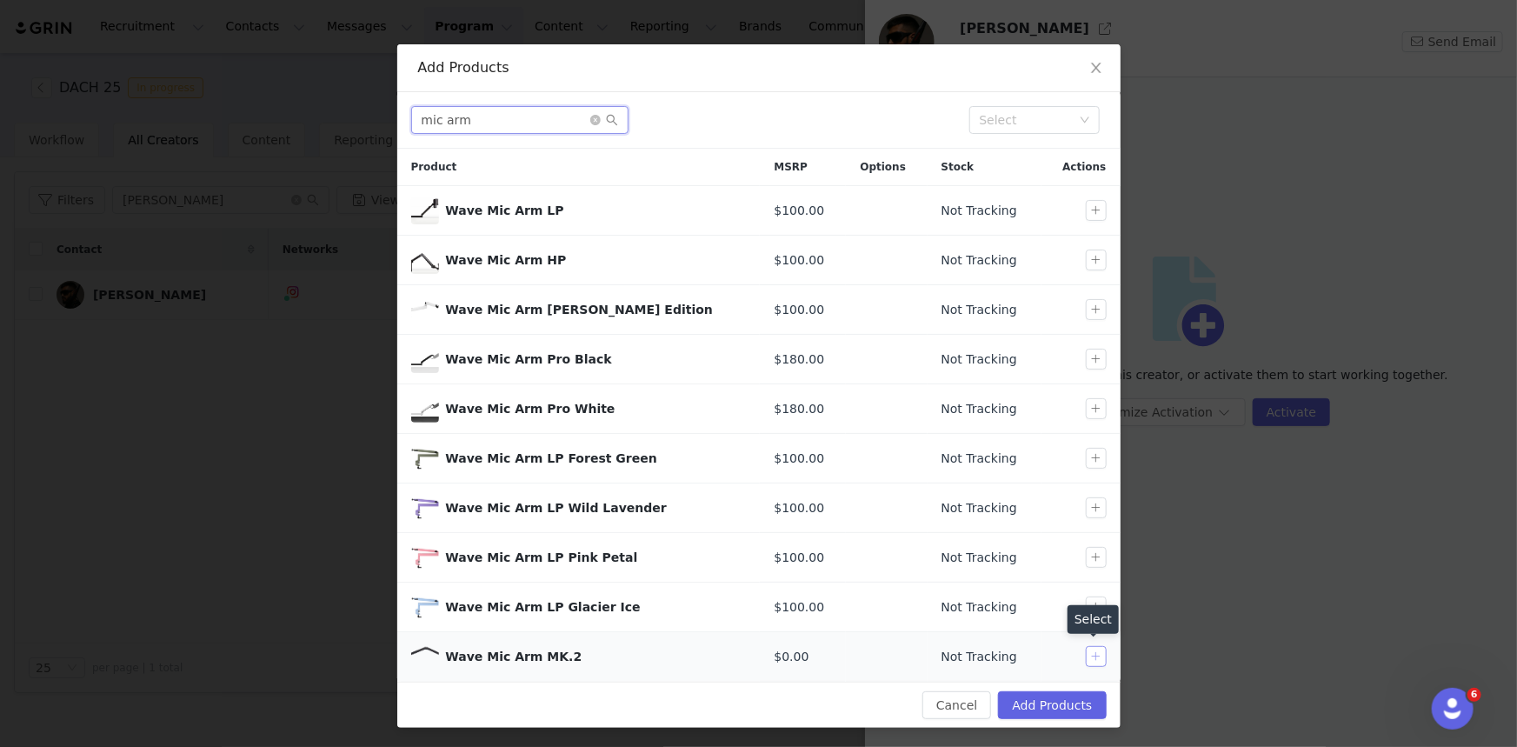
type input "mic arm"
click at [1089, 658] on button "button" at bounding box center [1096, 656] width 21 height 21
click at [1043, 709] on button "Add Products" at bounding box center [1052, 705] width 108 height 28
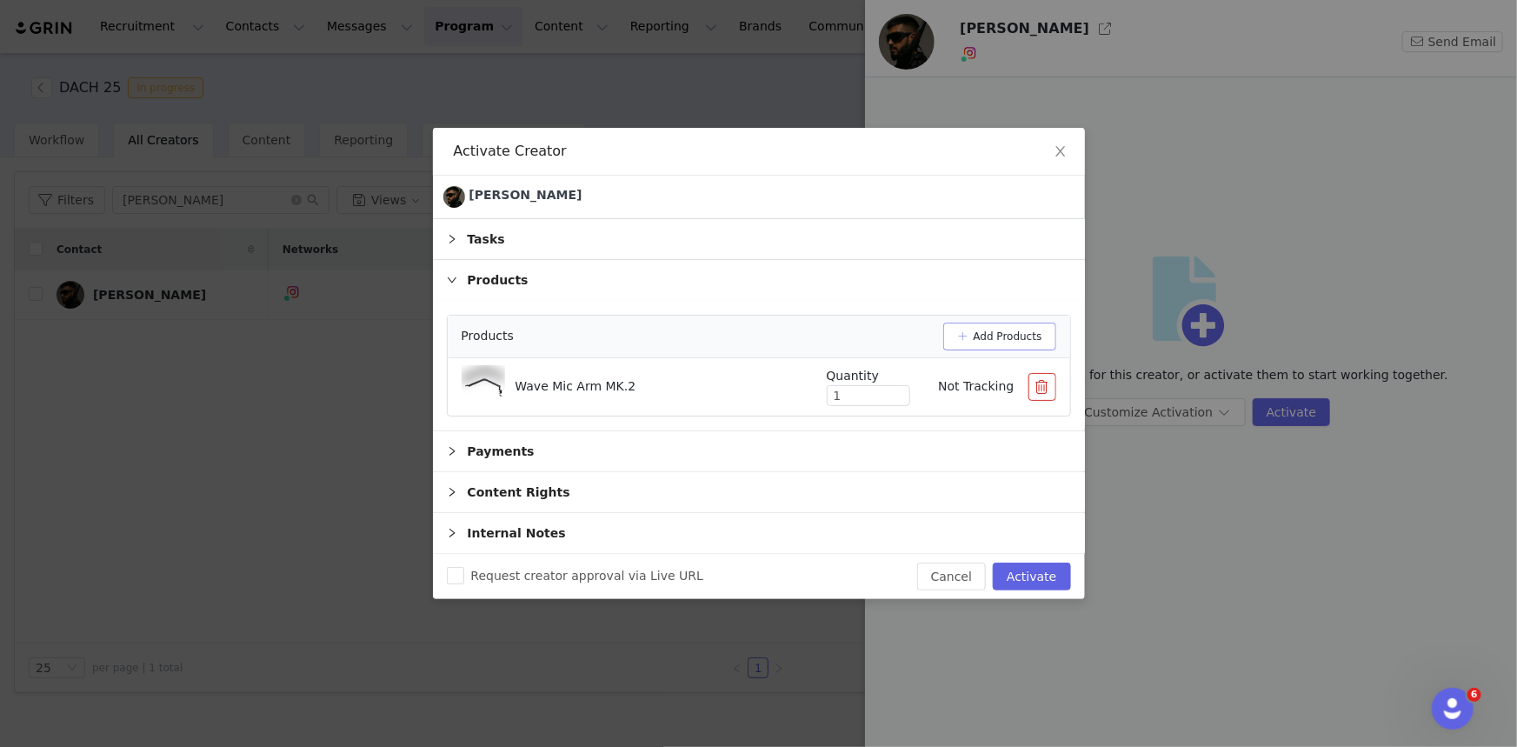
click at [999, 332] on button "Add Products" at bounding box center [999, 336] width 113 height 28
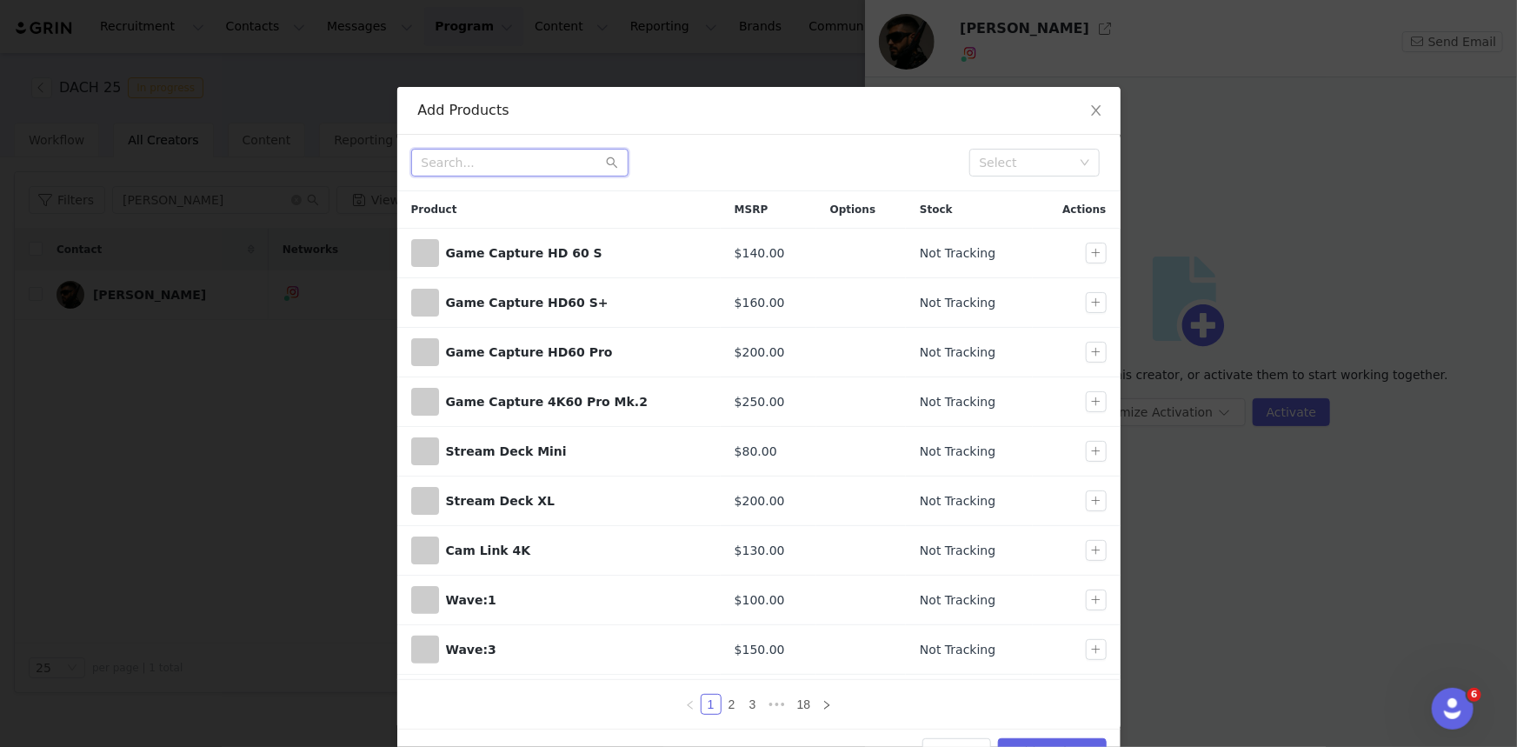
click at [521, 163] on input "text" at bounding box center [519, 163] width 217 height 28
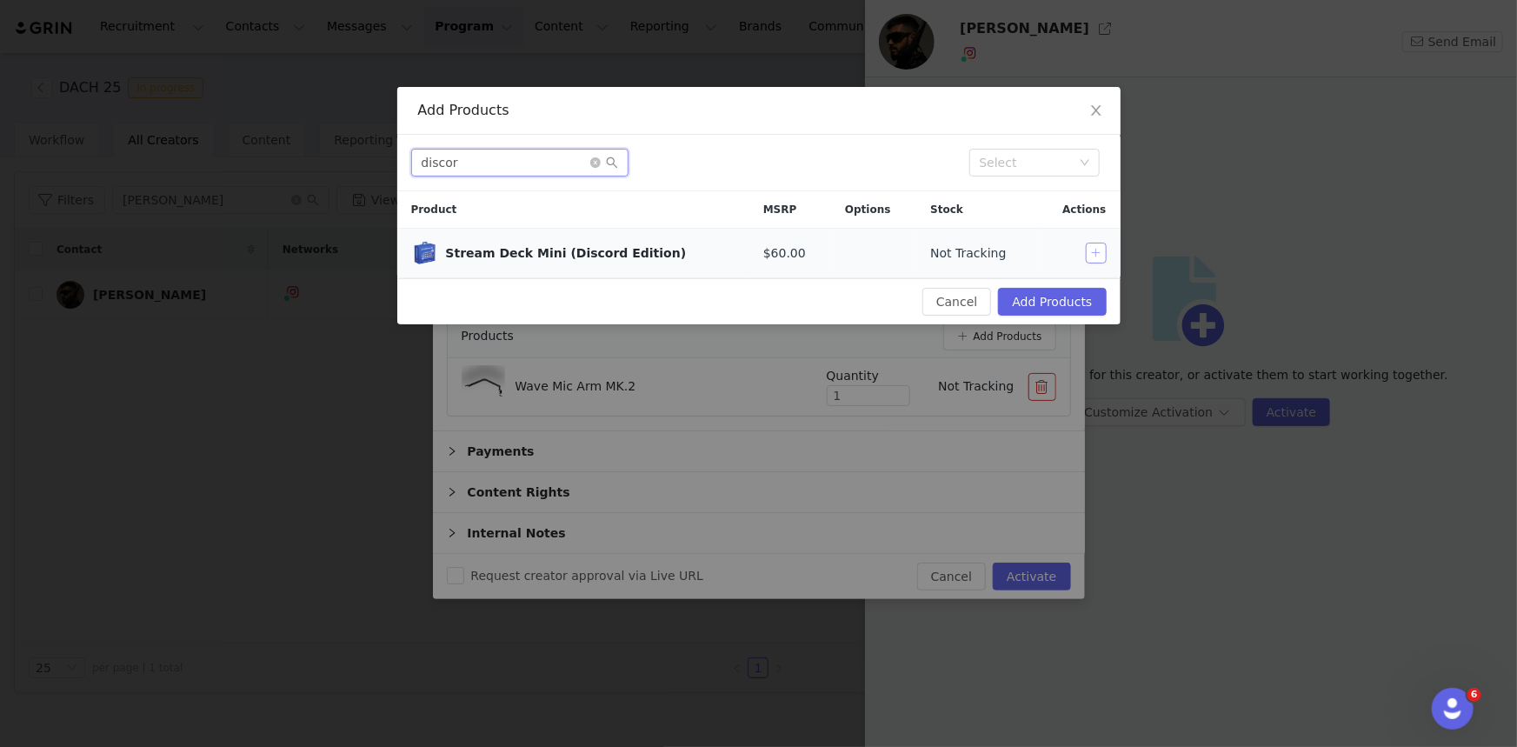
type input "discor"
click at [1096, 256] on button "button" at bounding box center [1096, 252] width 21 height 21
click at [1060, 304] on button "Add Products" at bounding box center [1052, 302] width 108 height 28
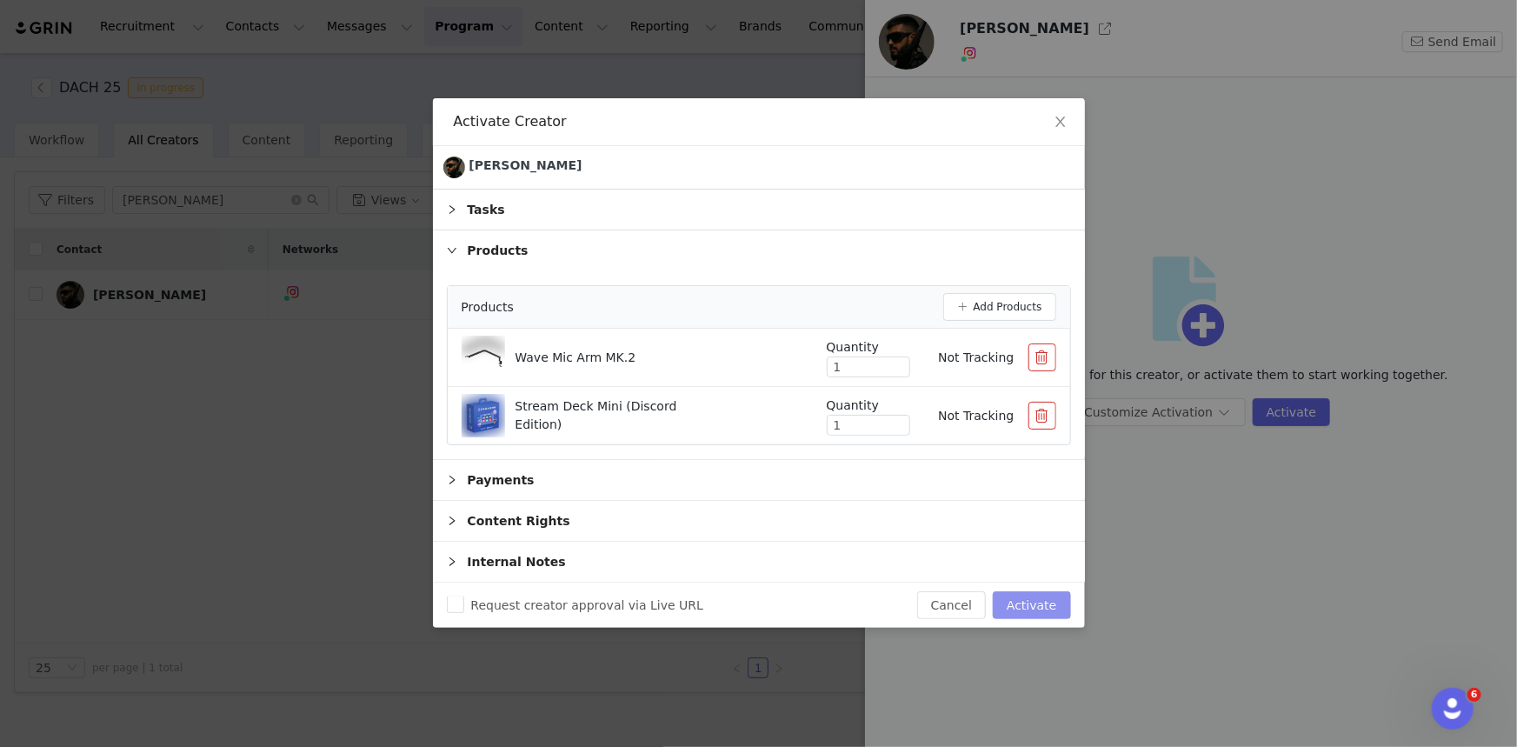
click at [1049, 608] on button "Activate" at bounding box center [1031, 605] width 77 height 28
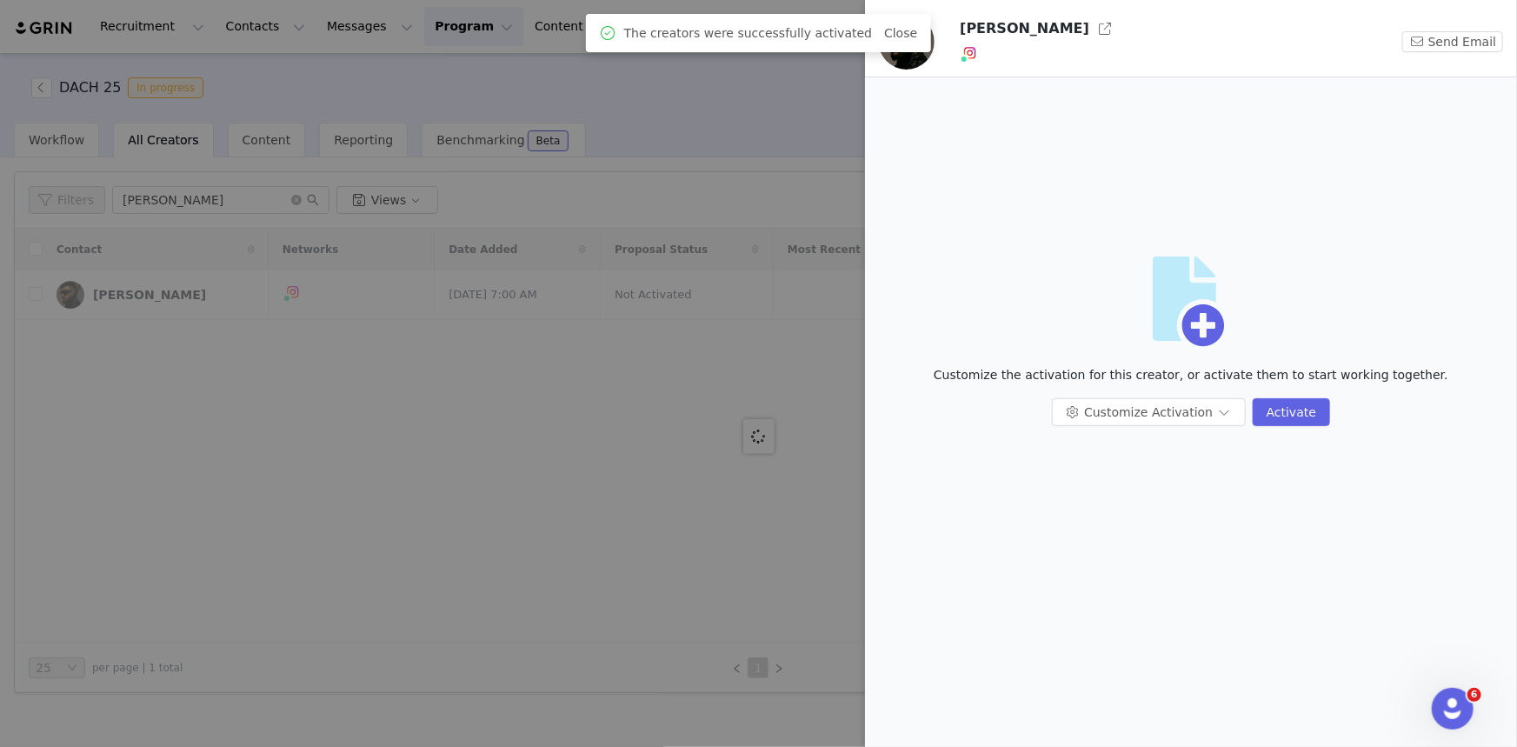
click at [677, 117] on div at bounding box center [758, 373] width 1517 height 747
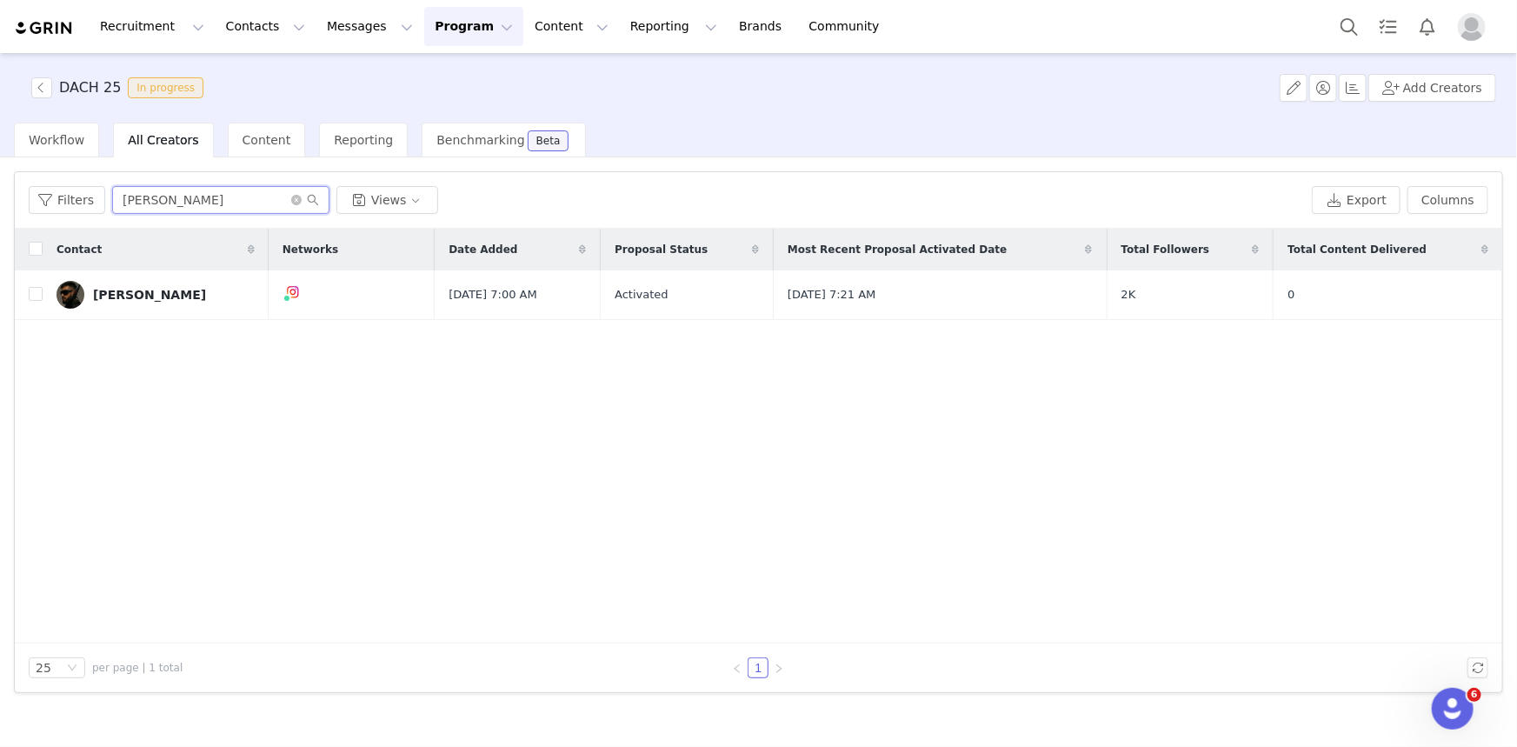
drag, startPoint x: 180, startPoint y: 203, endPoint x: 0, endPoint y: 189, distance: 180.4
click at [0, 191] on div "Filters Filter Logic And Or Date Added ~ Proposal Status Select Owner Select Co…" at bounding box center [758, 450] width 1517 height 587
type input "fanate"
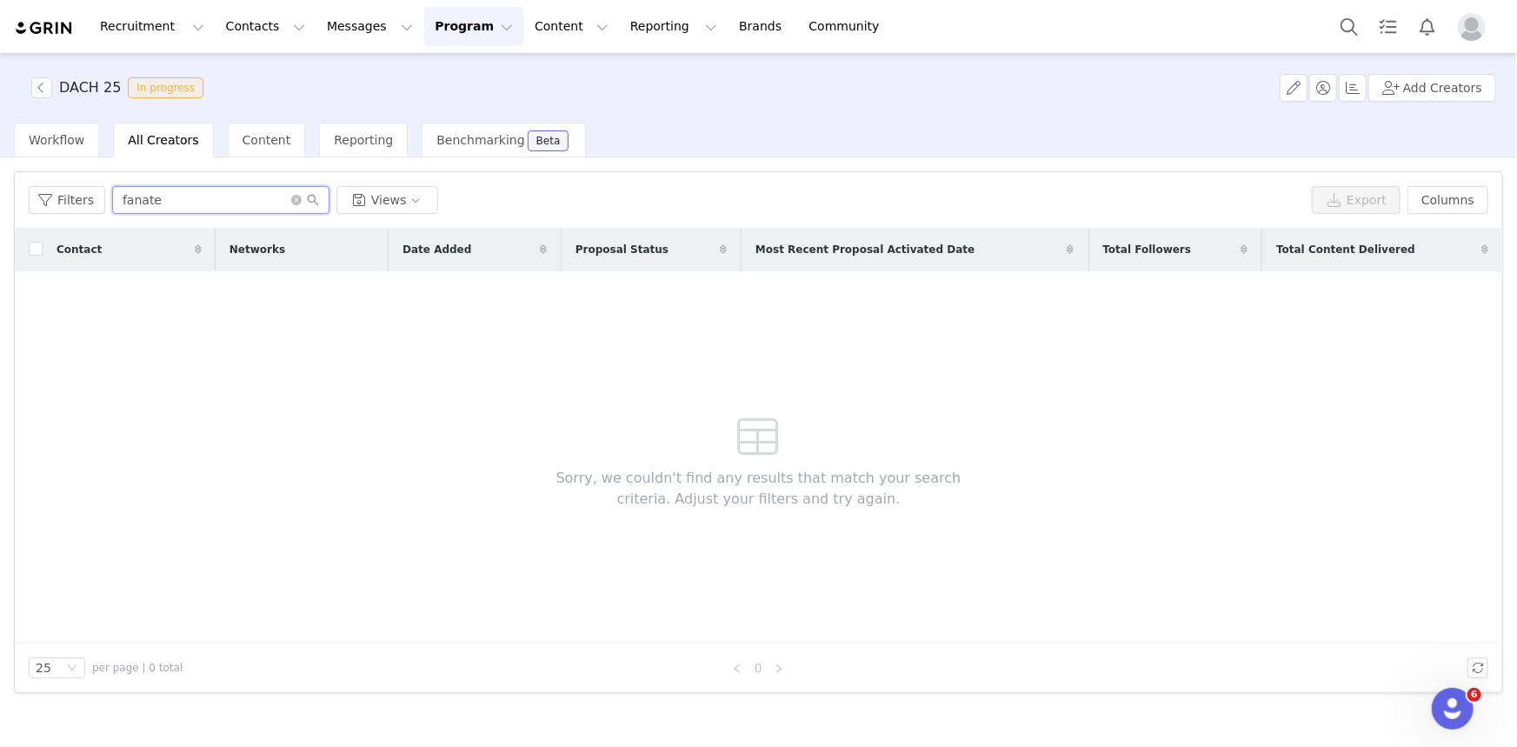
drag, startPoint x: 184, startPoint y: 209, endPoint x: 102, endPoint y: 216, distance: 82.8
click at [102, 216] on div "Filters fanate Views Export Columns" at bounding box center [758, 200] width 1487 height 56
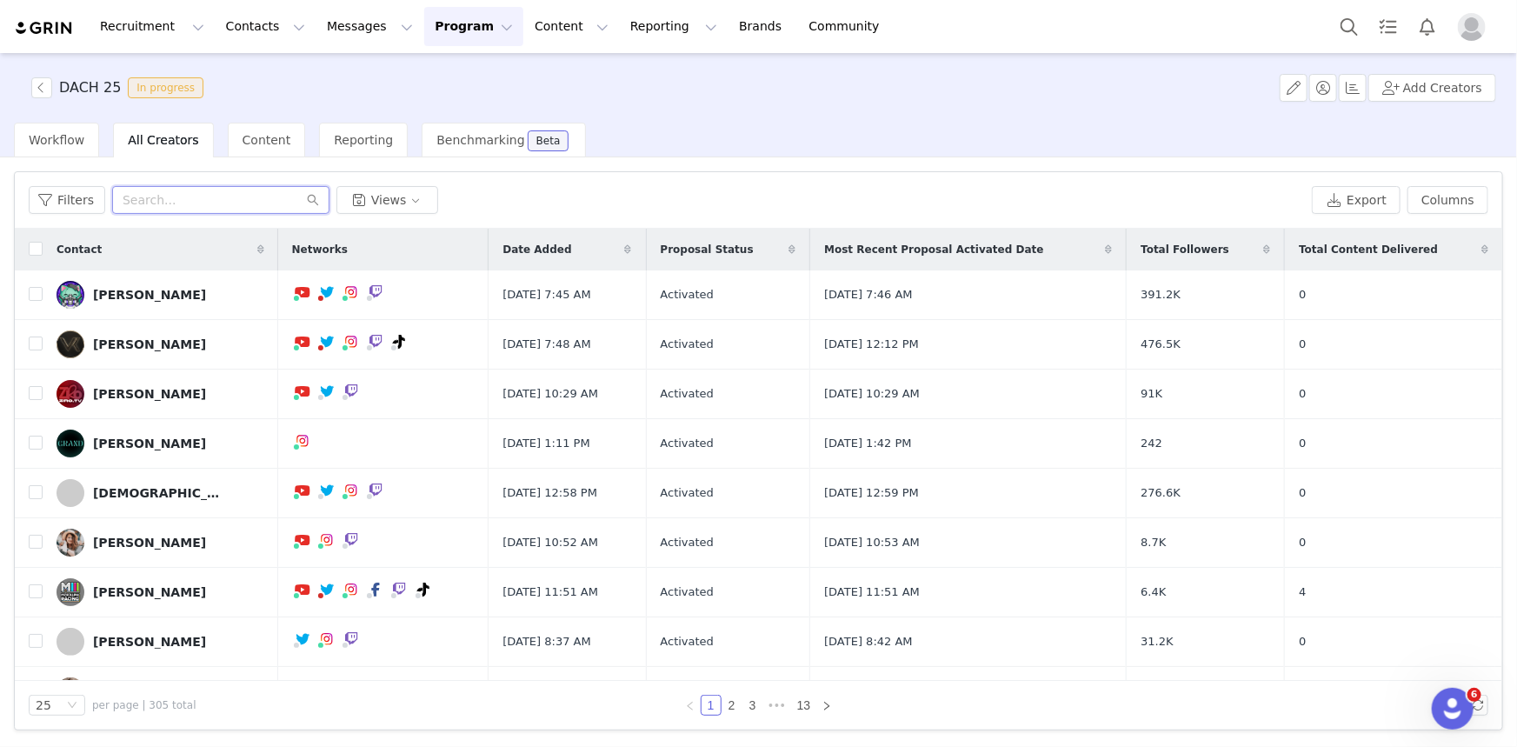
click at [151, 201] on input "text" at bounding box center [220, 200] width 217 height 28
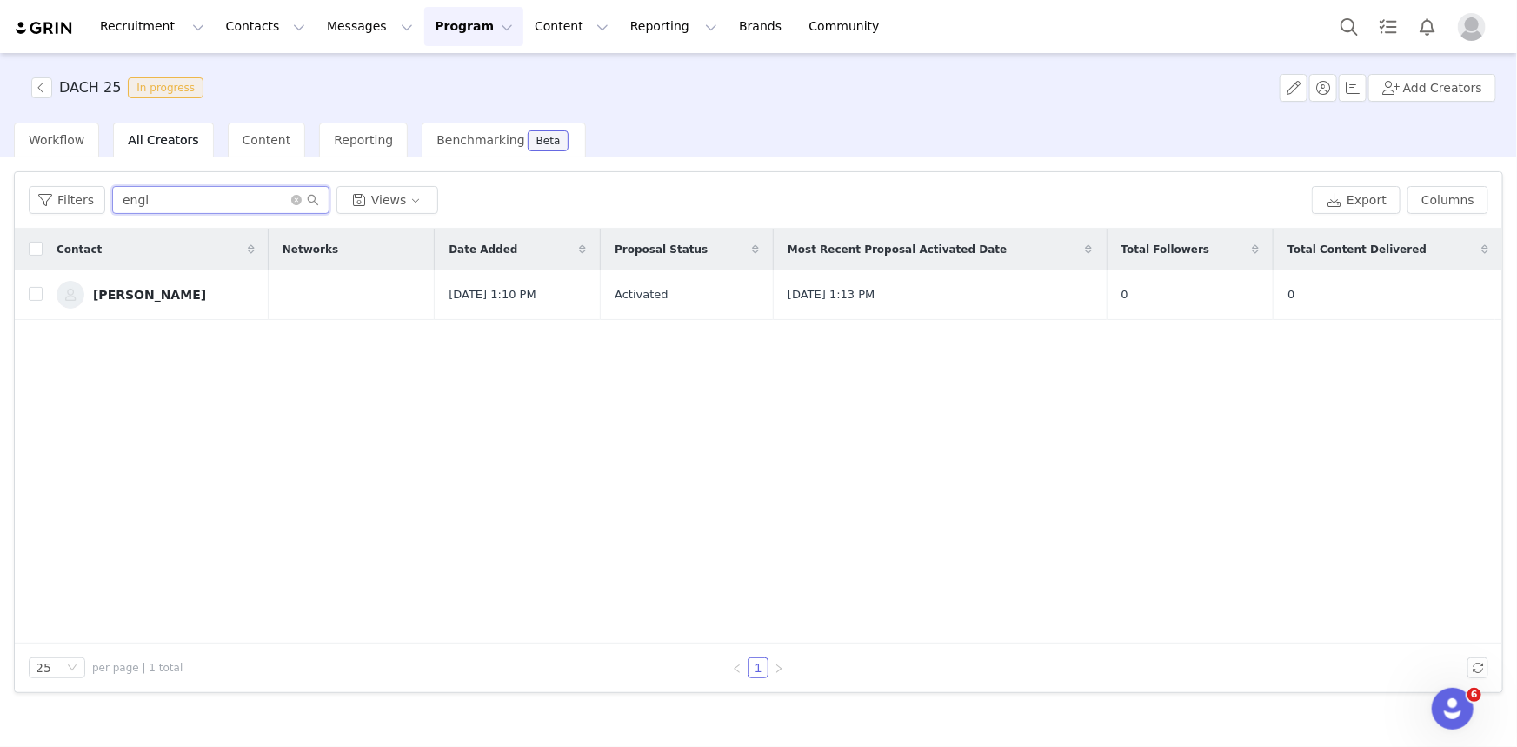
type input "engl"
click at [164, 297] on div "[PERSON_NAME]" at bounding box center [149, 295] width 113 height 14
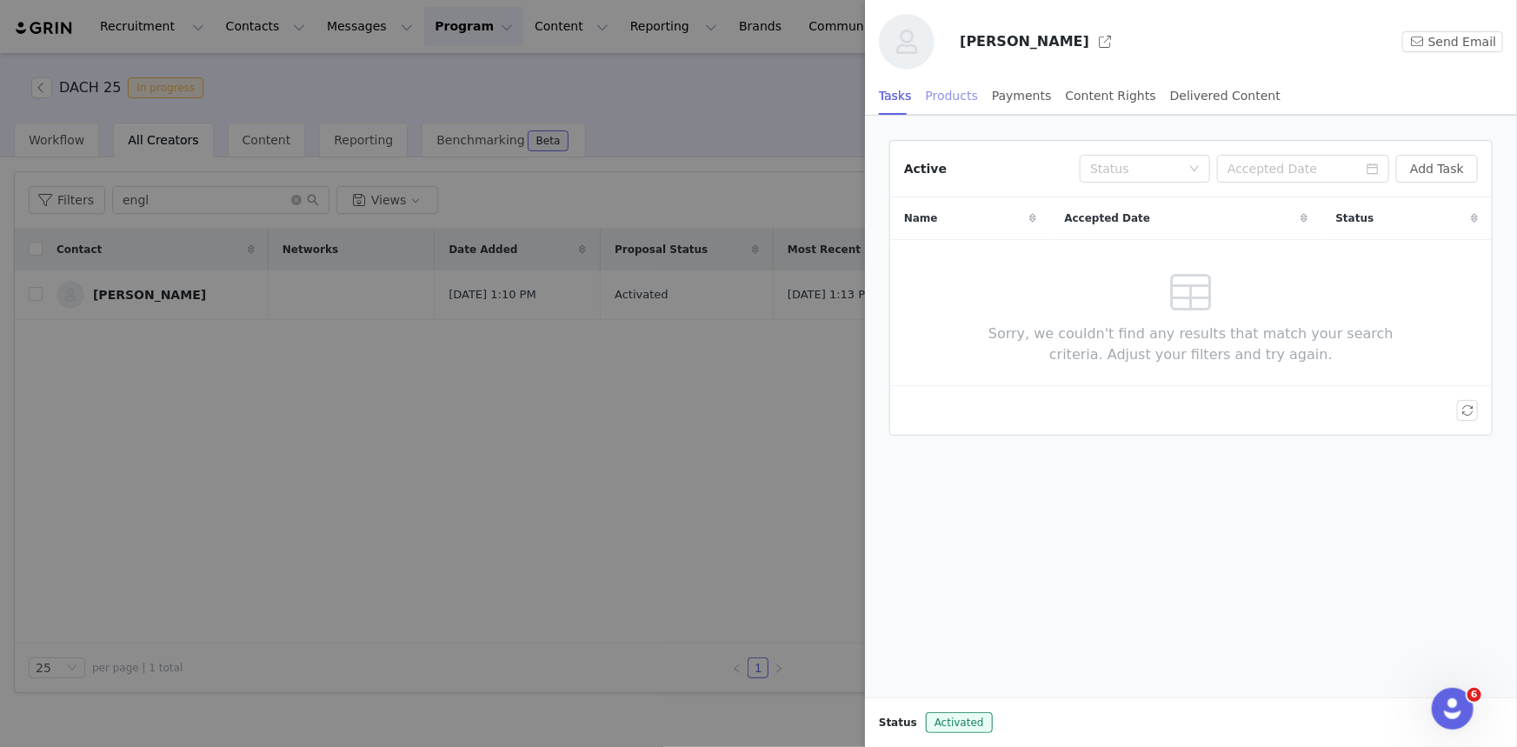
click at [936, 87] on div "Products" at bounding box center [952, 95] width 52 height 39
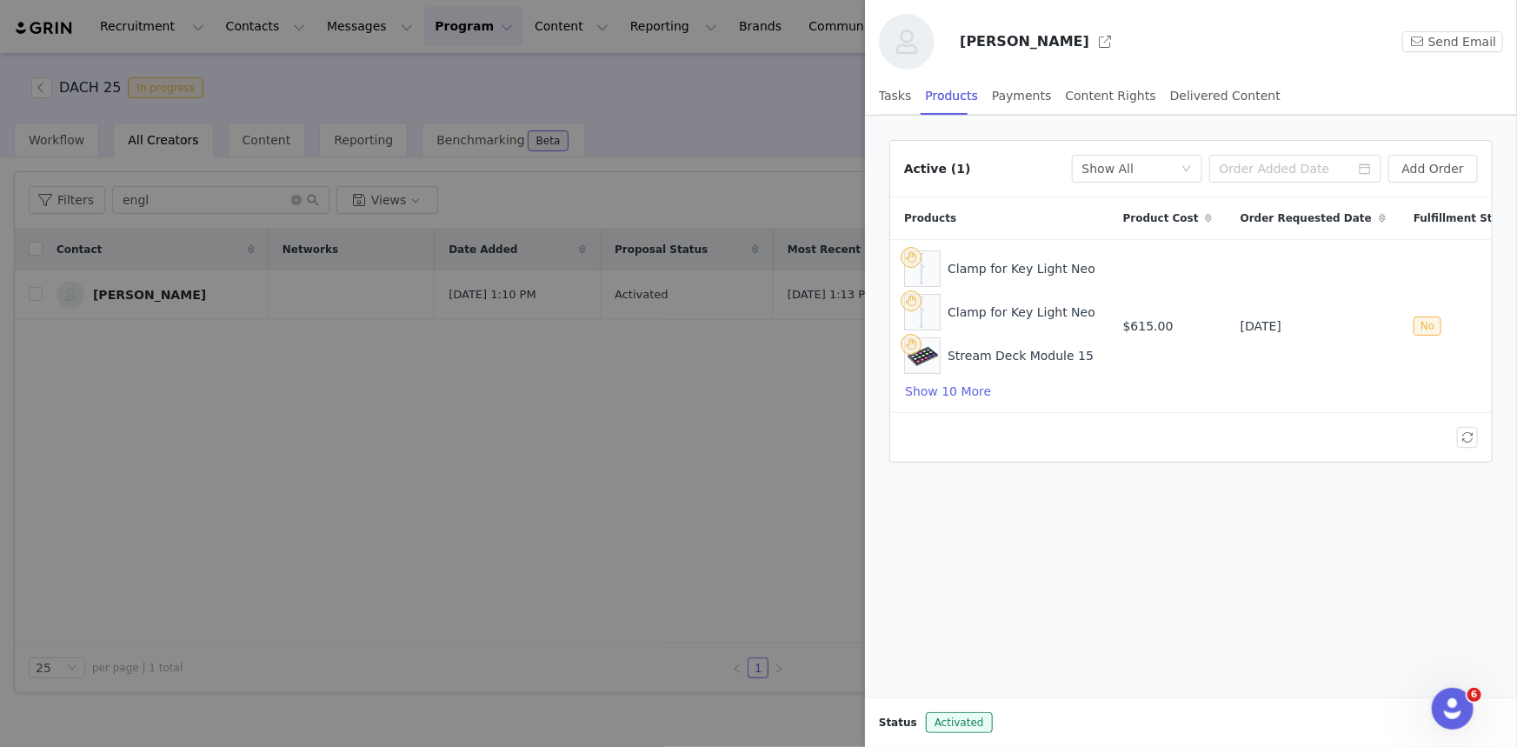
click at [638, 111] on div at bounding box center [758, 373] width 1517 height 747
